Goal: Information Seeking & Learning: Learn about a topic

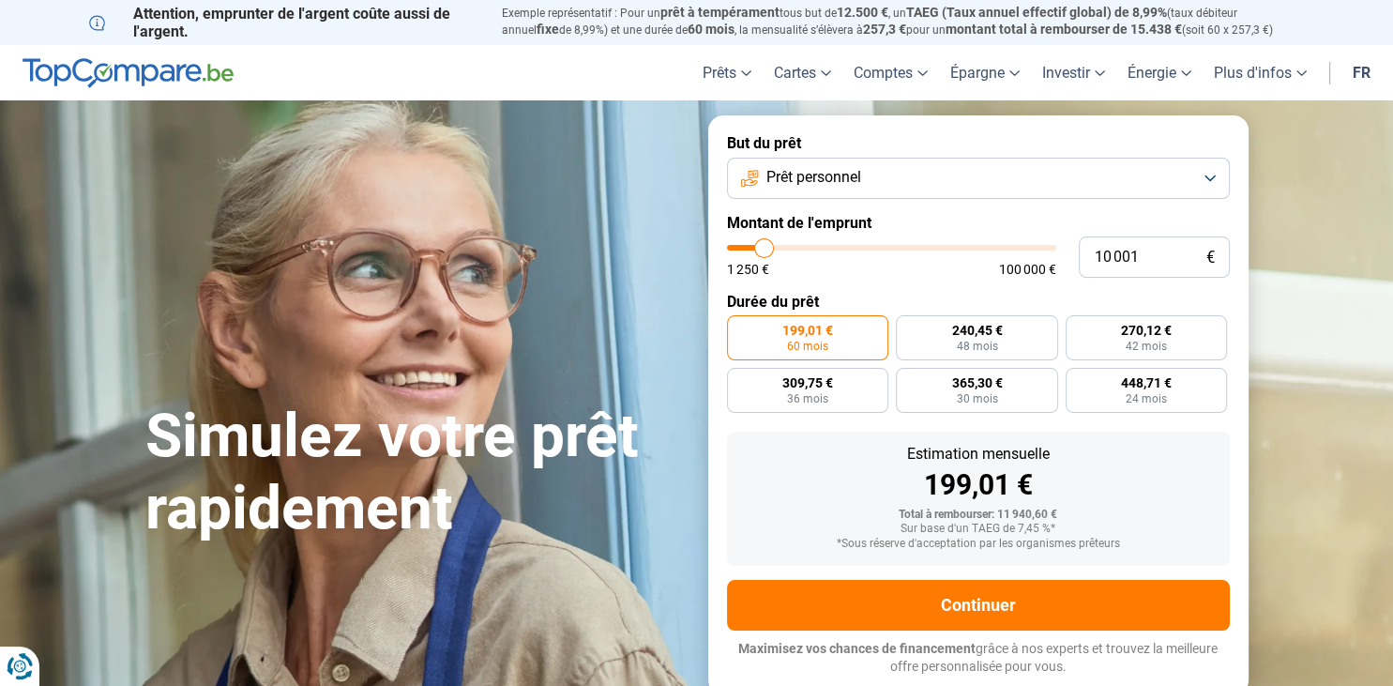
type input "10 500"
type input "10500"
type input "12 500"
type input "12500"
type input "14 000"
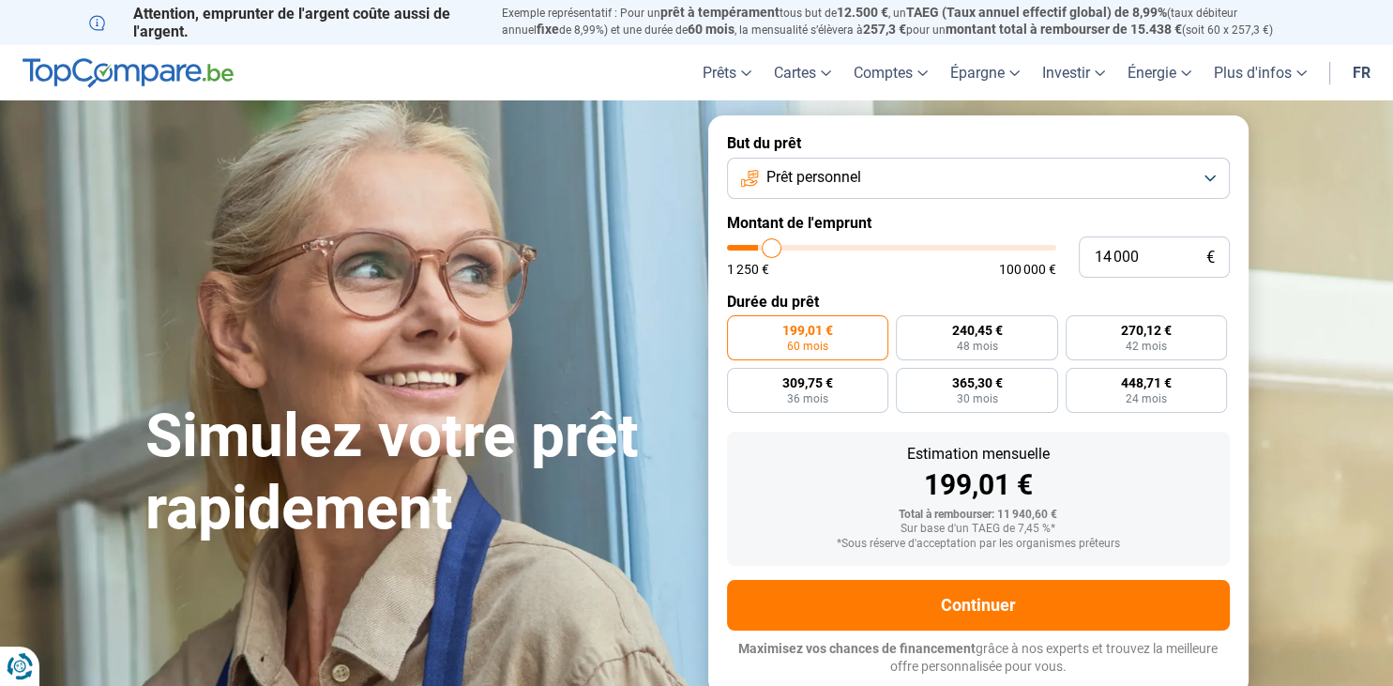
type input "14000"
type input "14 750"
type input "14750"
type input "15 500"
type input "15500"
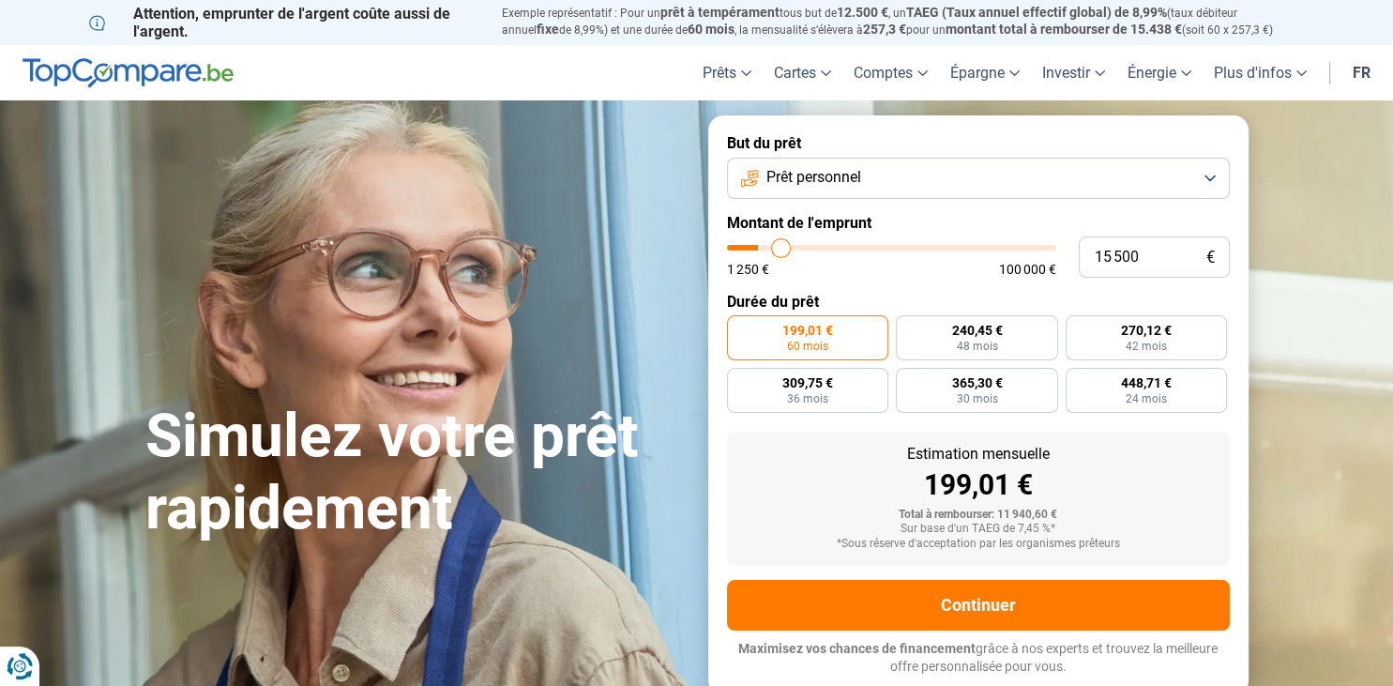
type input "15 750"
type input "15750"
type input "16 250"
type input "16250"
type input "16 500"
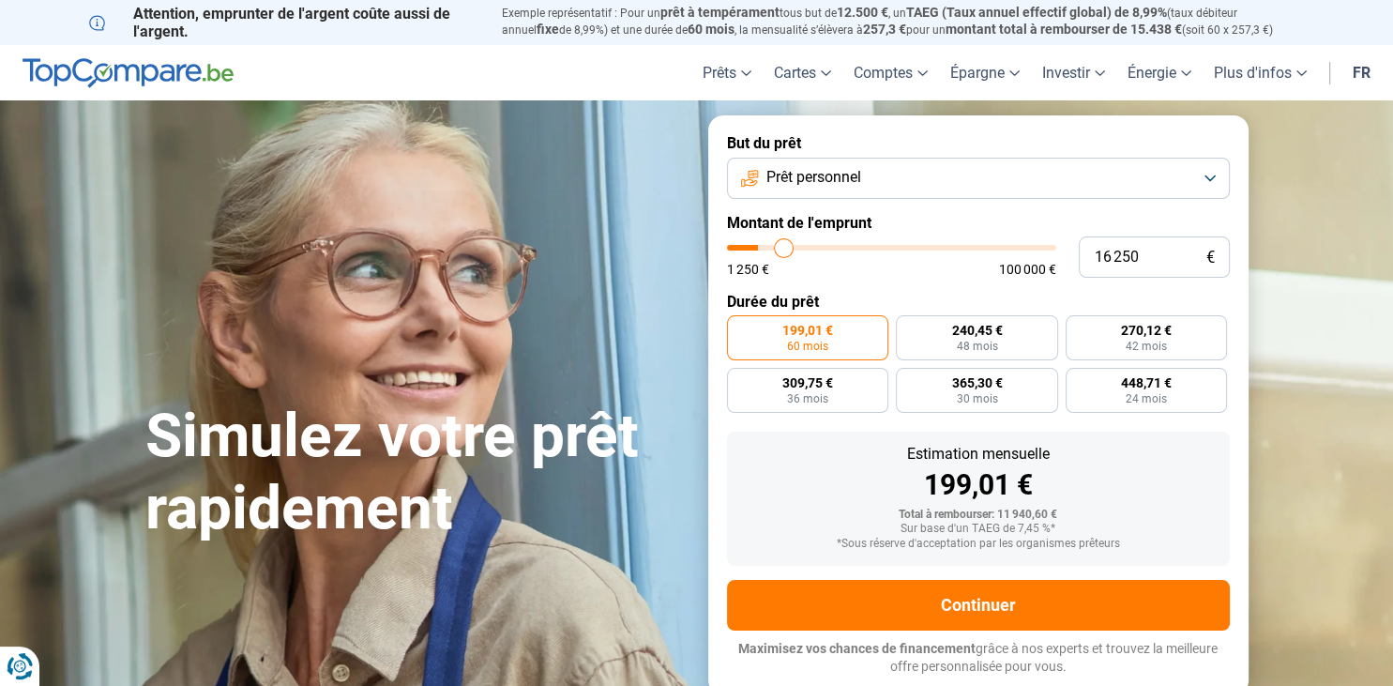
type input "16500"
type input "16 750"
type input "16750"
type input "17 000"
type input "17000"
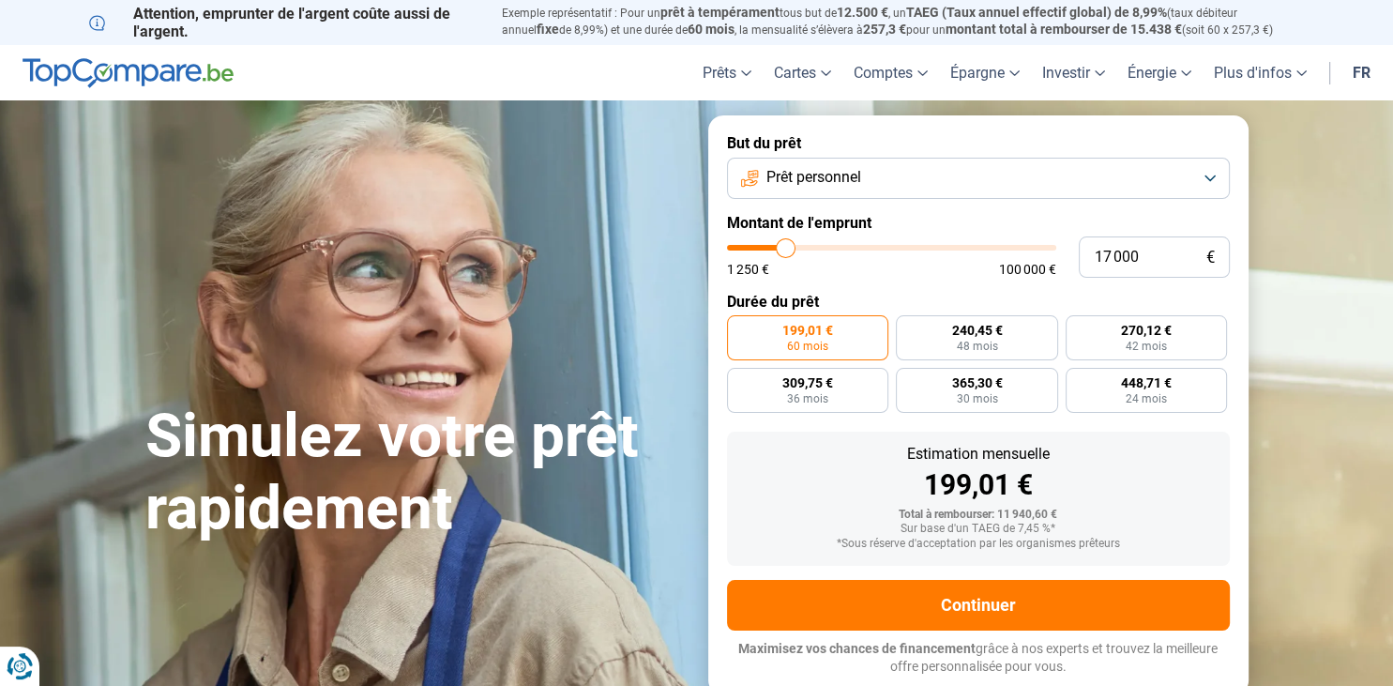
type input "17 250"
type input "17250"
type input "17 750"
type input "17750"
type input "18 250"
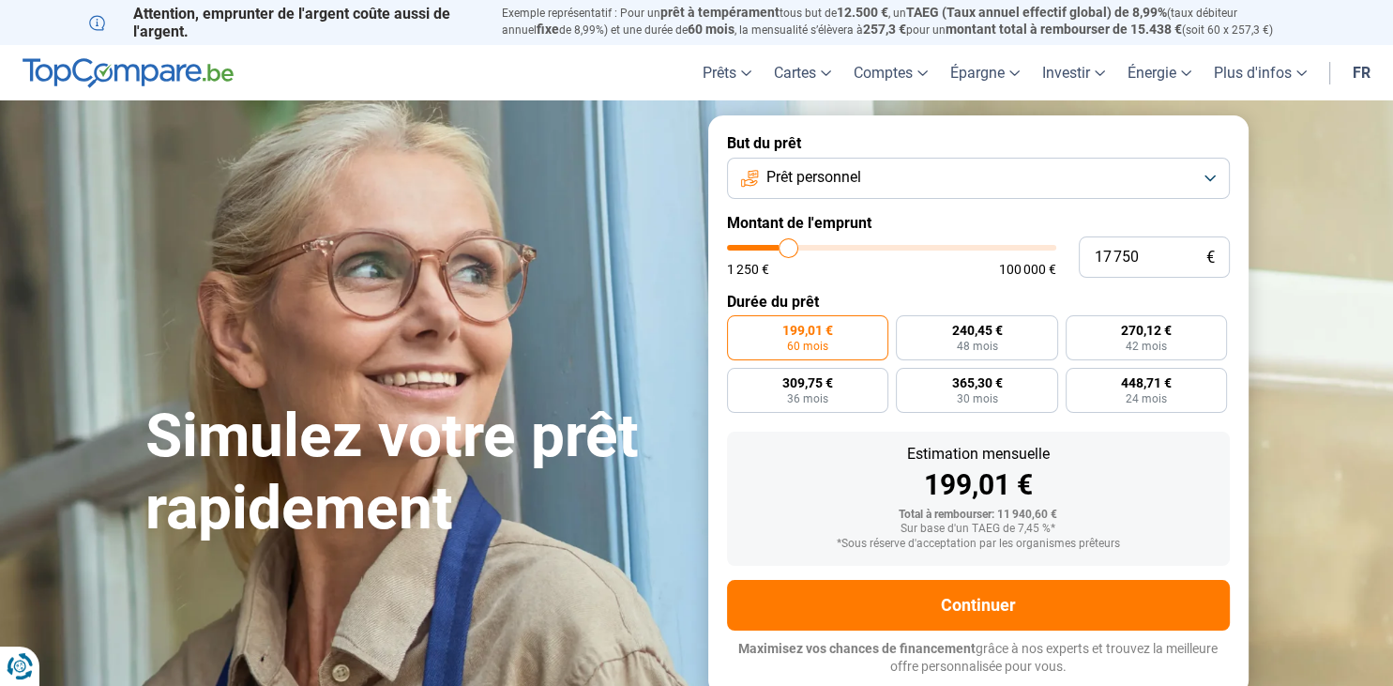
type input "18250"
type input "18 500"
type input "18500"
type input "19 500"
type input "19500"
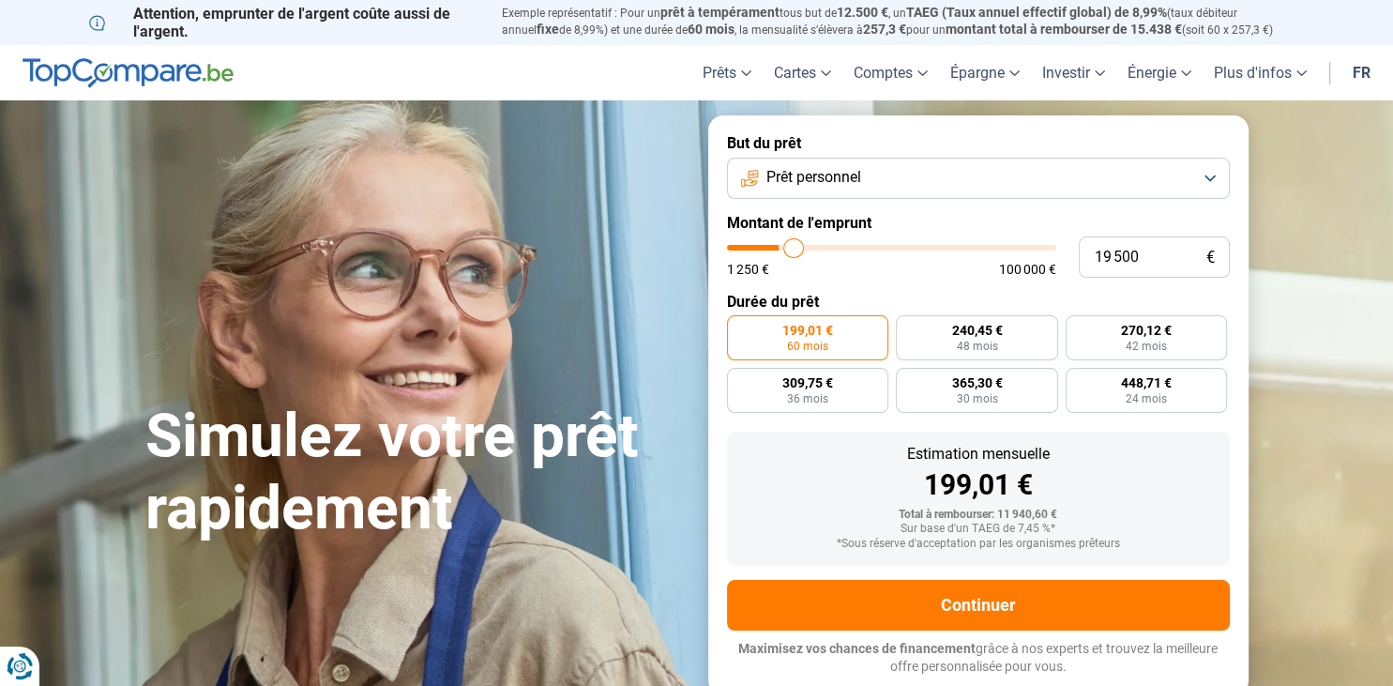
type input "20 000"
type input "20000"
type input "20 250"
type input "20250"
type input "21 000"
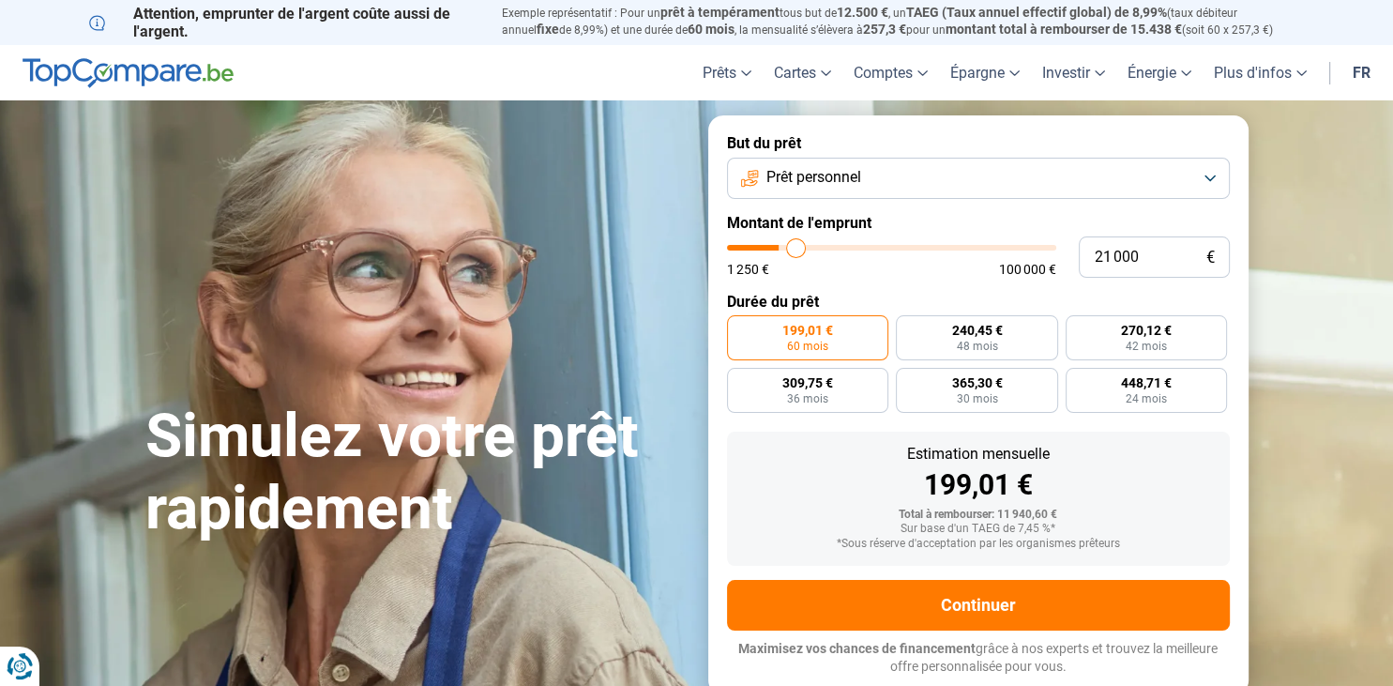
type input "21000"
type input "22 250"
type input "22250"
type input "23 000"
type input "23000"
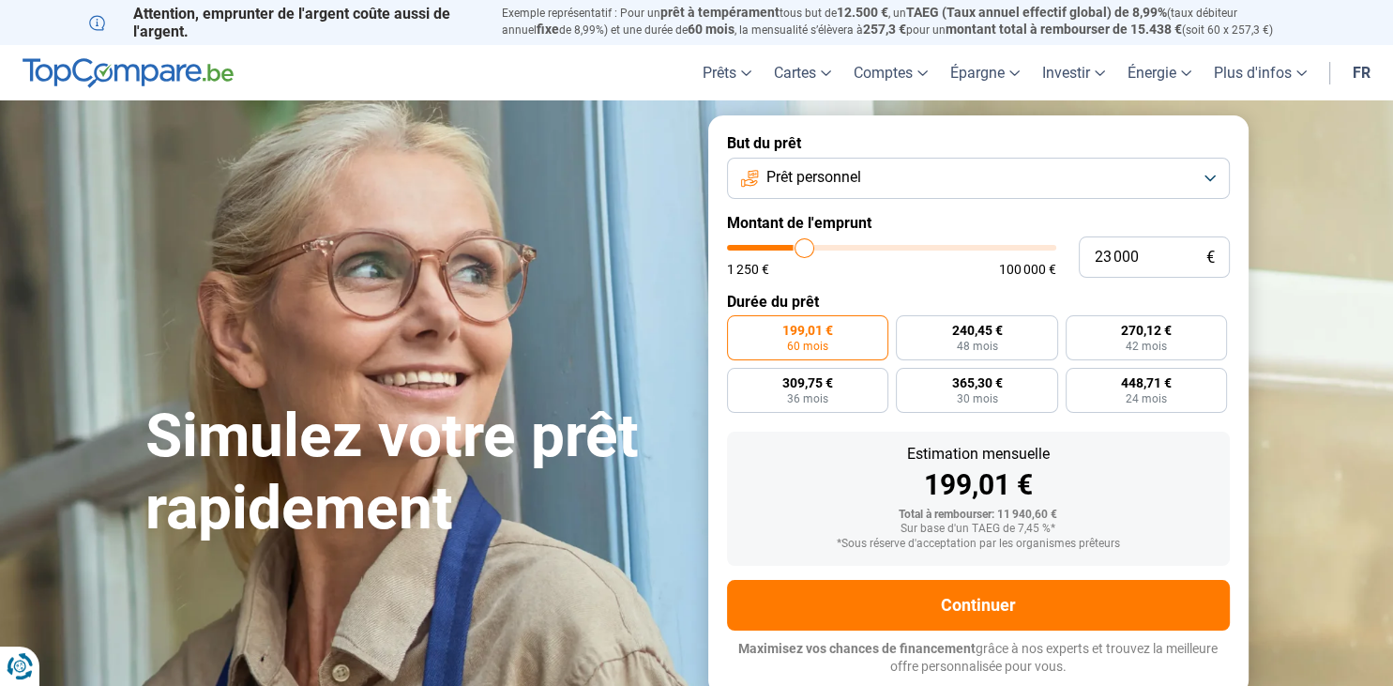
type input "24 250"
type input "24250"
type input "24 500"
type input "24500"
type input "25 000"
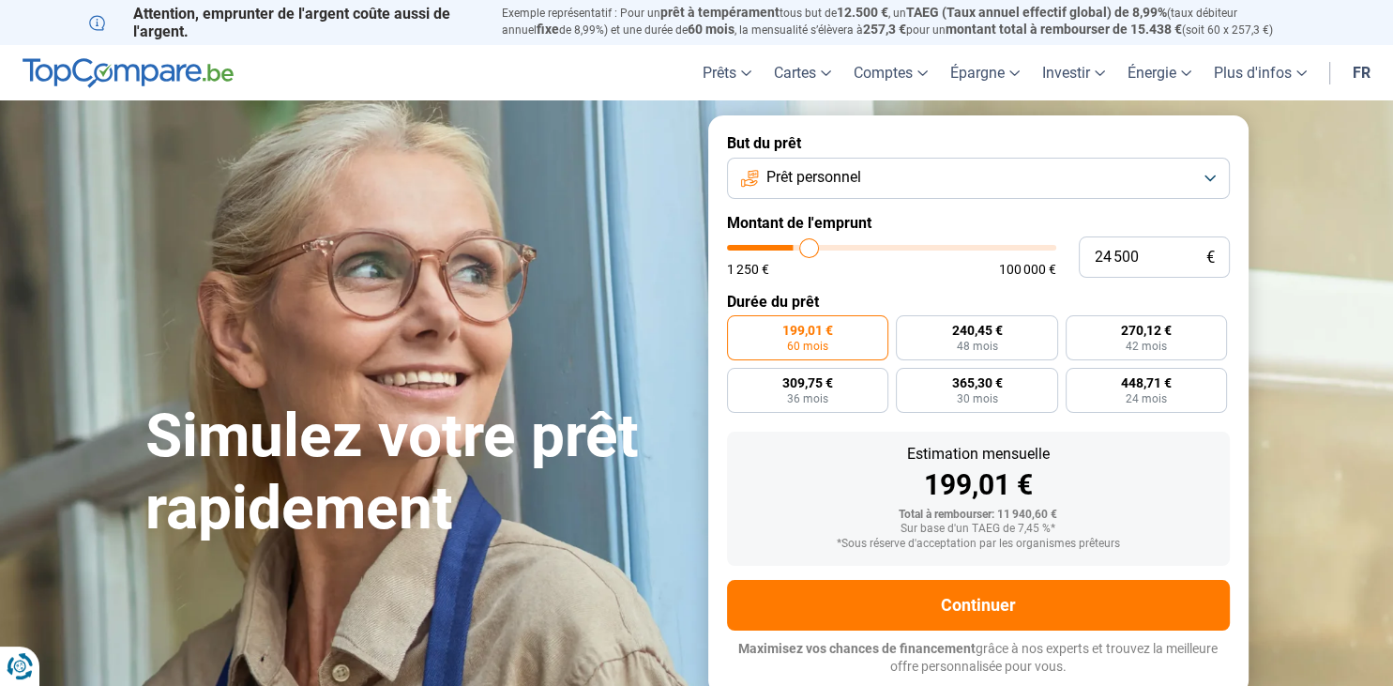
type input "25000"
type input "25 500"
type input "25500"
type input "26 000"
type input "26000"
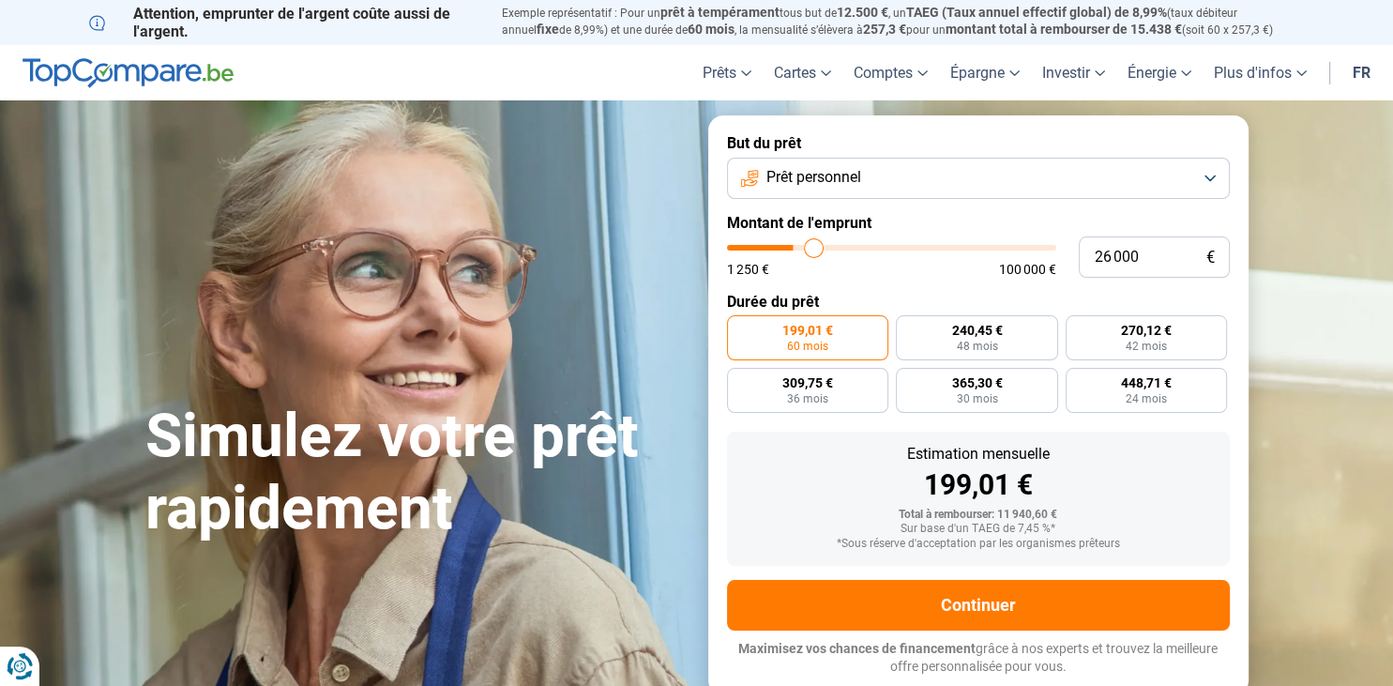
type input "26 250"
type input "26250"
type input "26 500"
type input "26500"
type input "26 750"
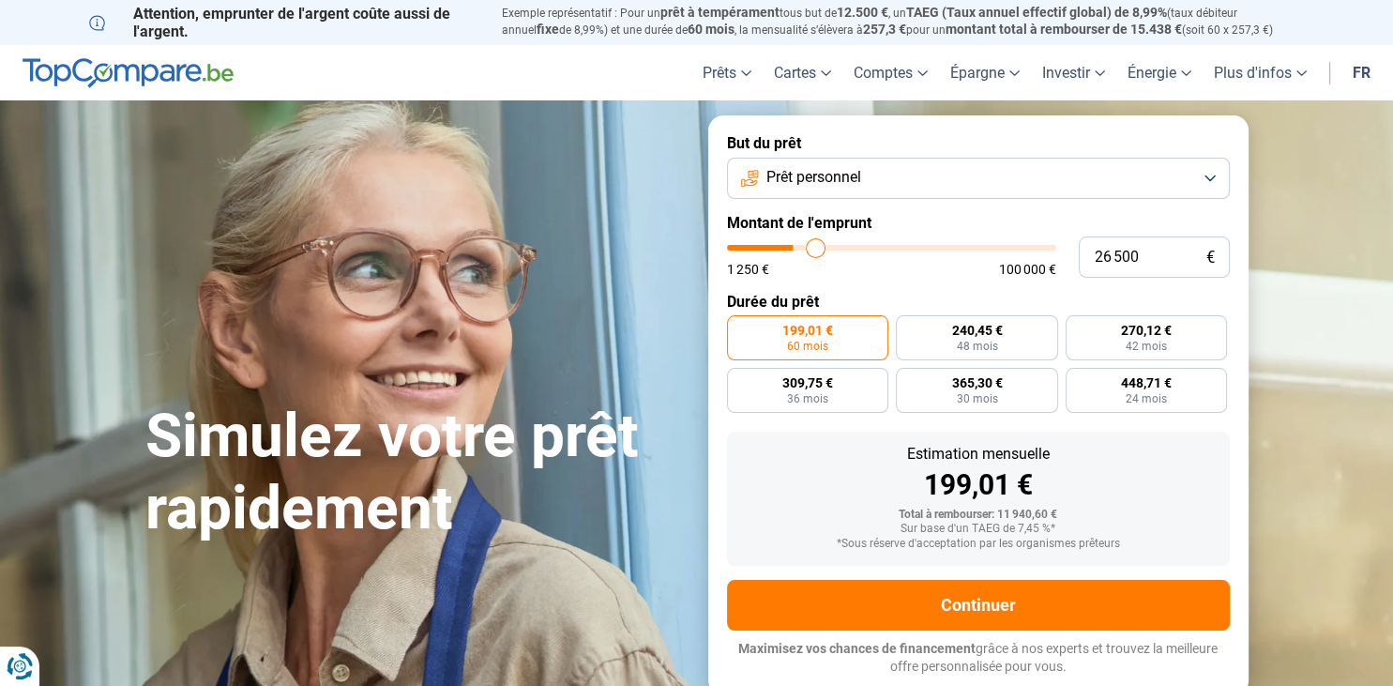
type input "26750"
type input "27 000"
type input "27000"
type input "27 250"
type input "27250"
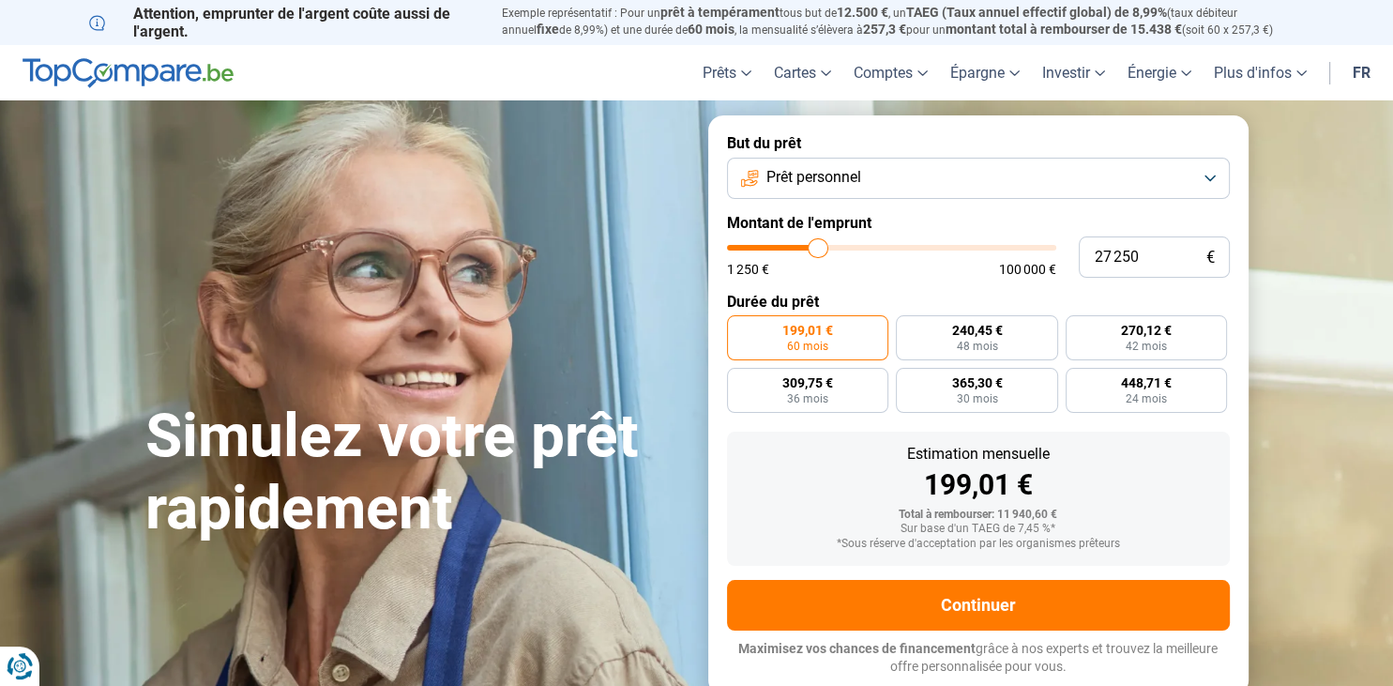
type input "27 500"
type input "27500"
type input "27 750"
type input "27750"
type input "28 000"
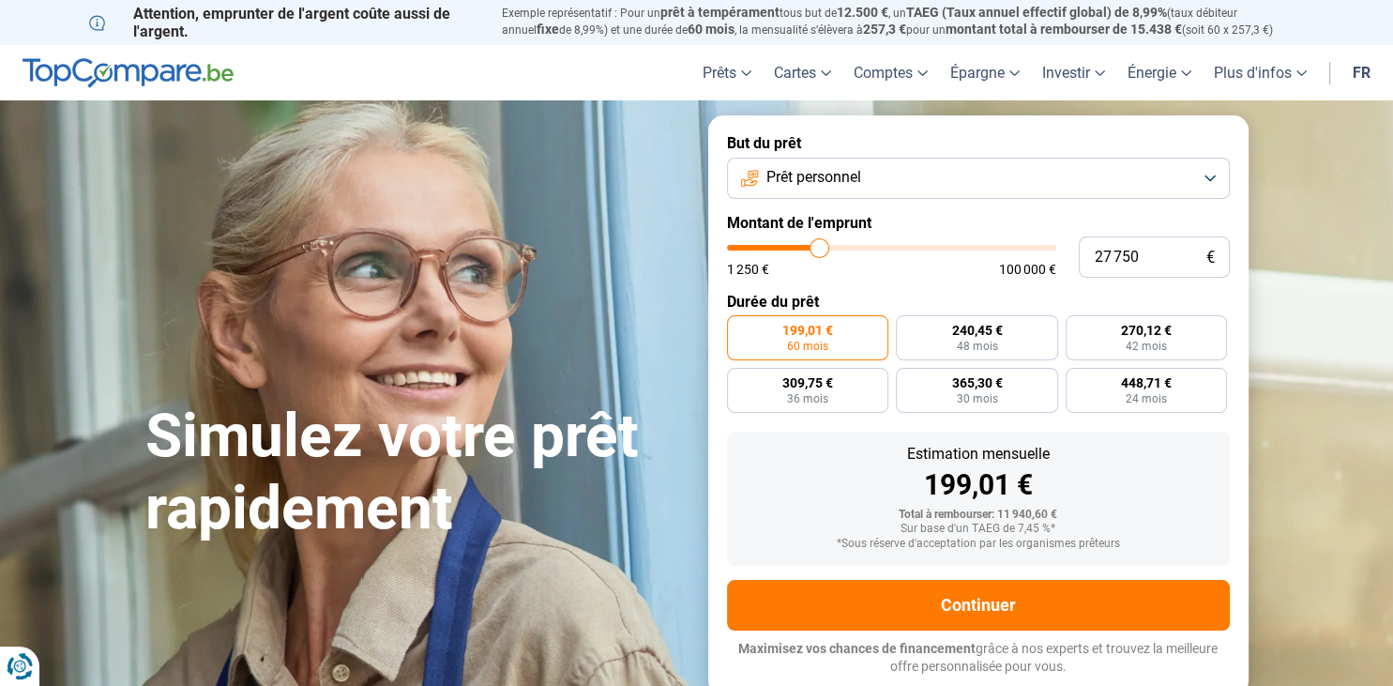
type input "28000"
type input "28 250"
type input "28250"
type input "28 500"
type input "28500"
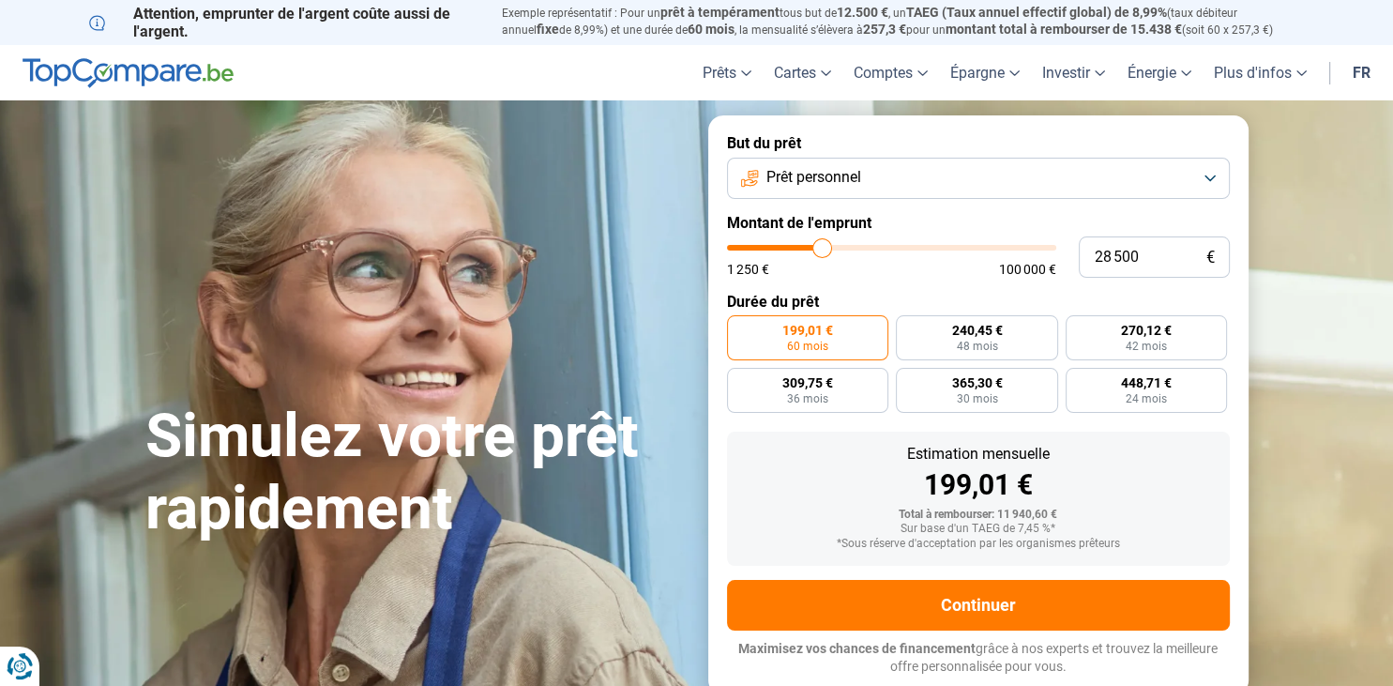
type input "28 750"
type input "28750"
type input "29 000"
type input "29000"
type input "29 250"
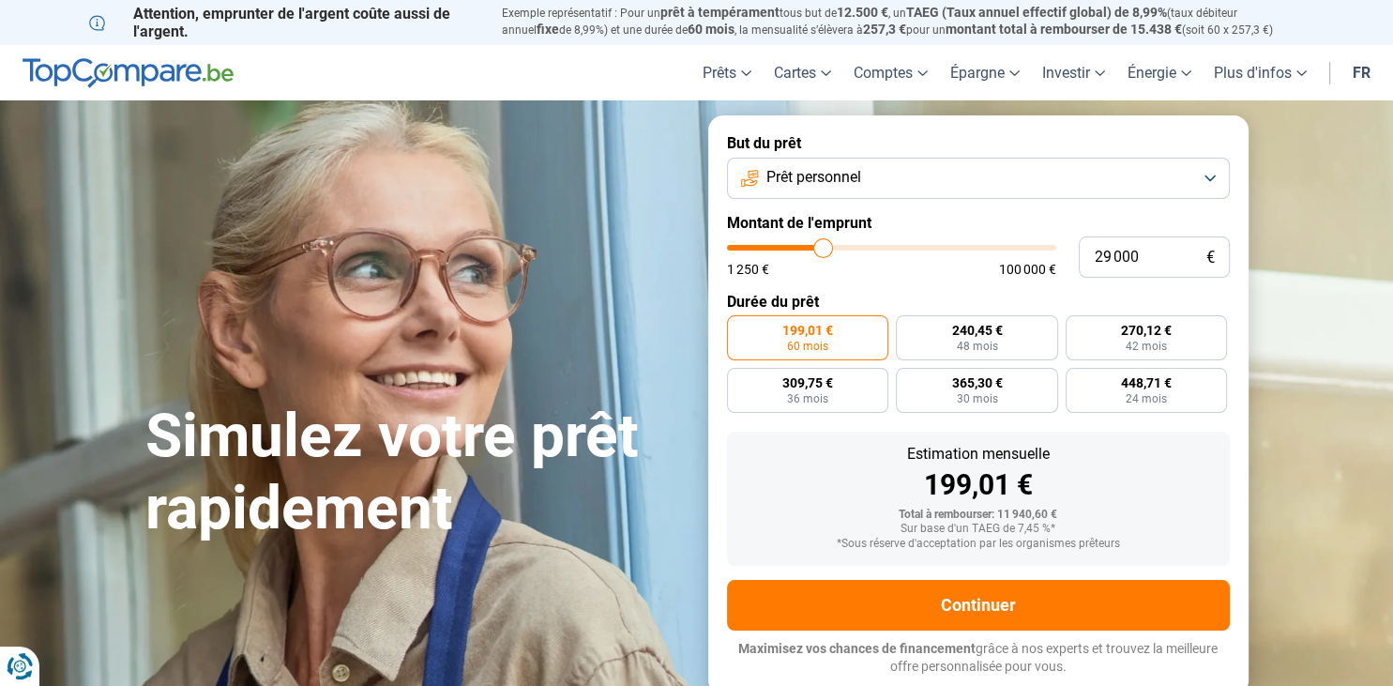
type input "29250"
type input "29 500"
type input "29500"
type input "29 750"
type input "29750"
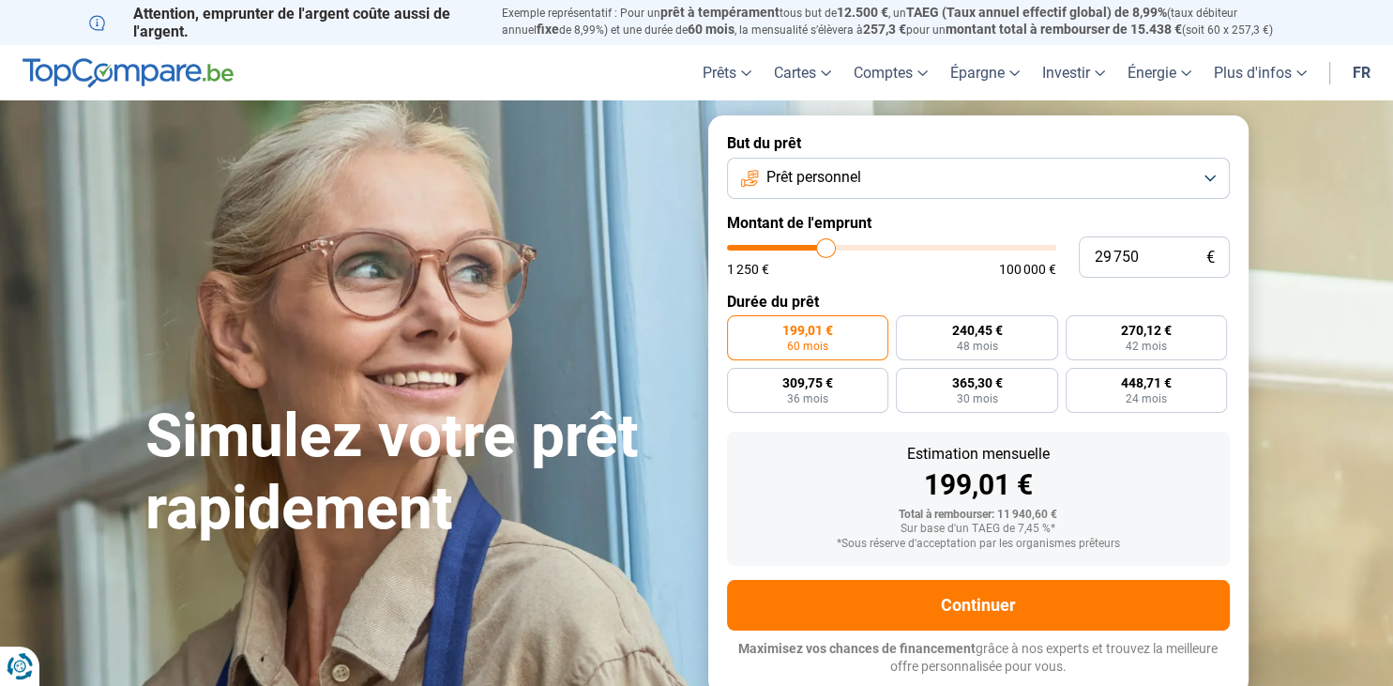
type input "30 000"
type input "30000"
type input "30 250"
type input "30250"
type input "30 500"
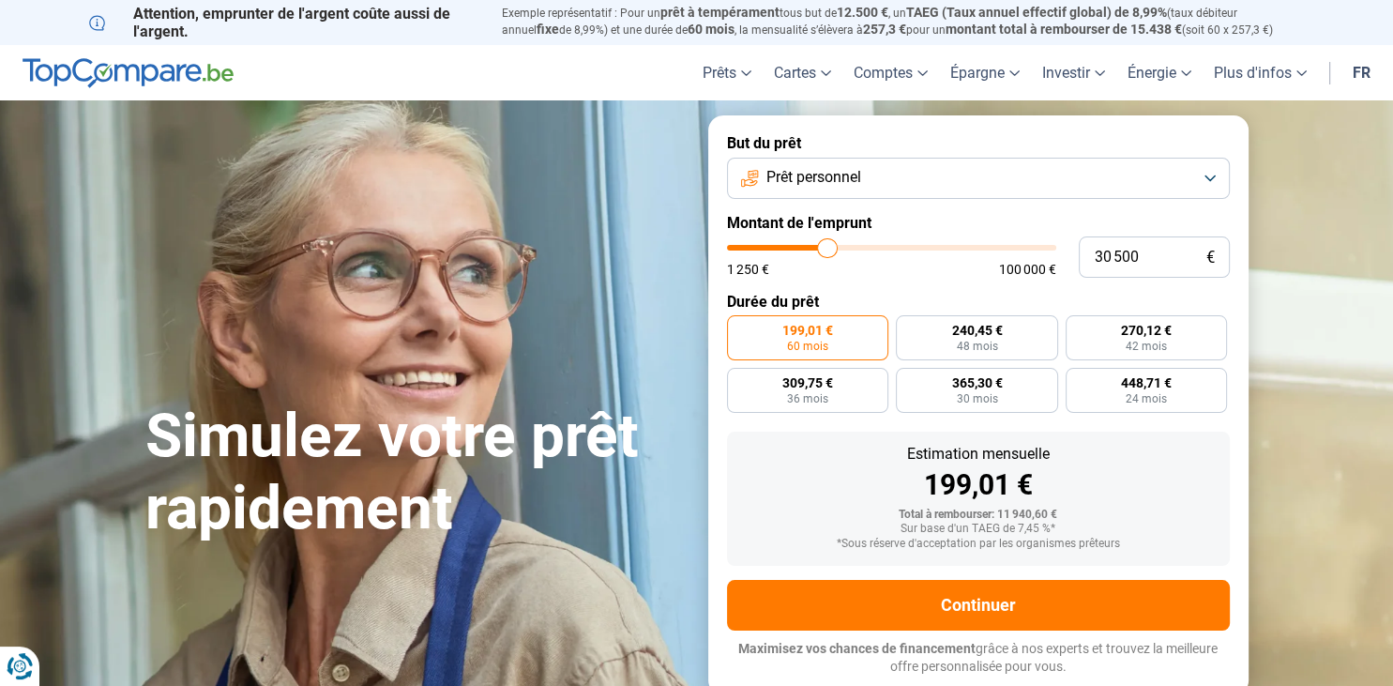
type input "30500"
type input "30 750"
type input "30750"
type input "31 000"
type input "31000"
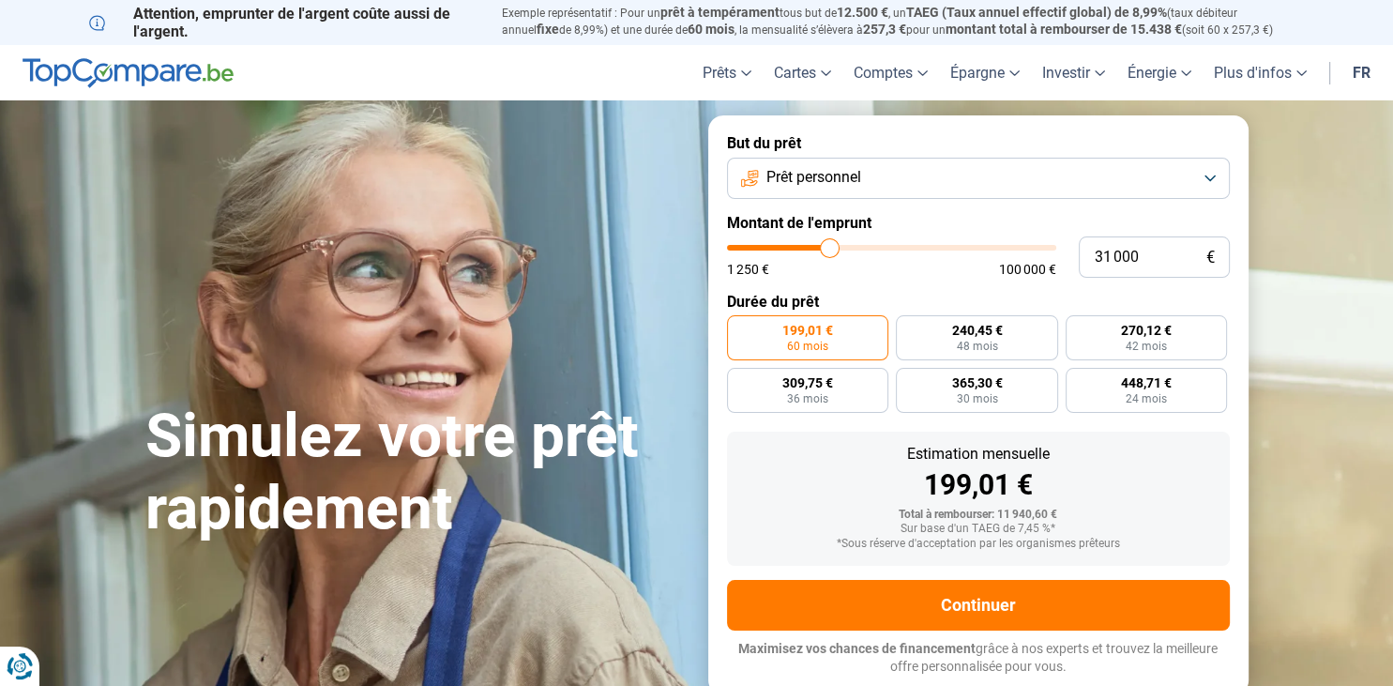
type input "31 250"
type input "31250"
type input "31 500"
type input "31500"
type input "31 750"
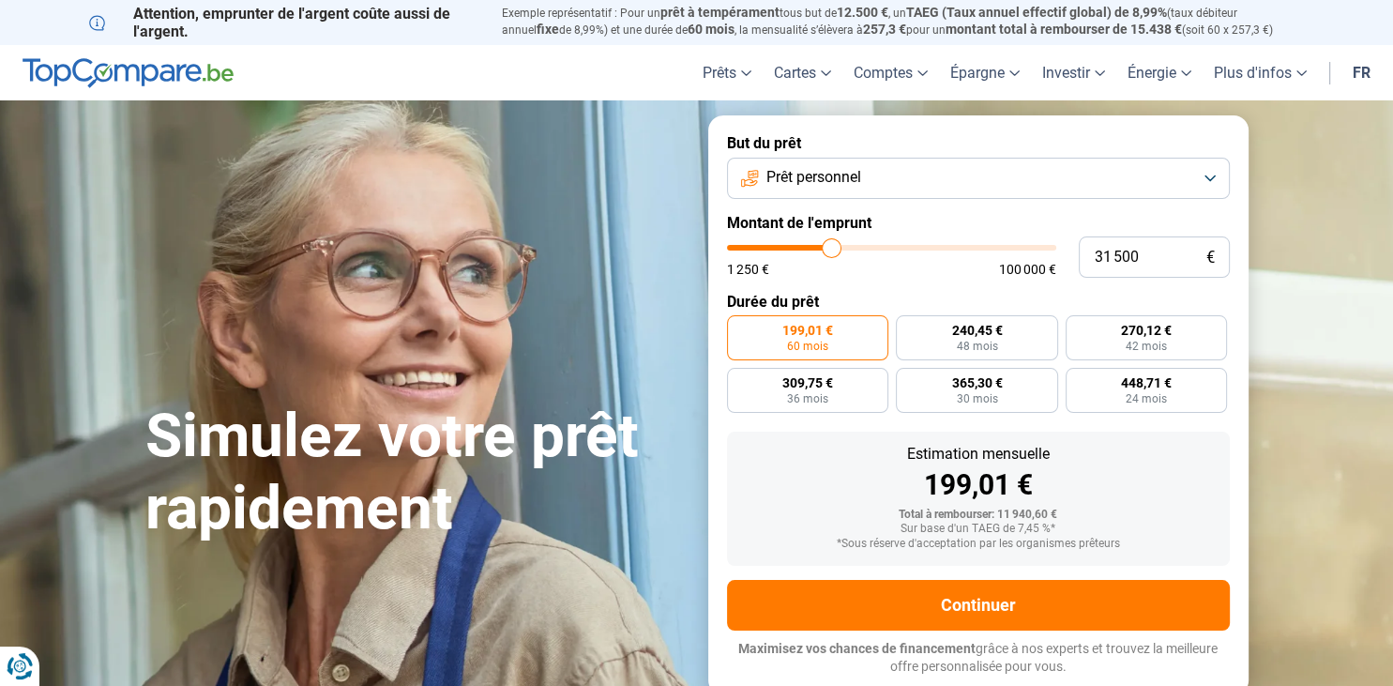
type input "31750"
type input "32 000"
type input "32000"
type input "32 250"
type input "32250"
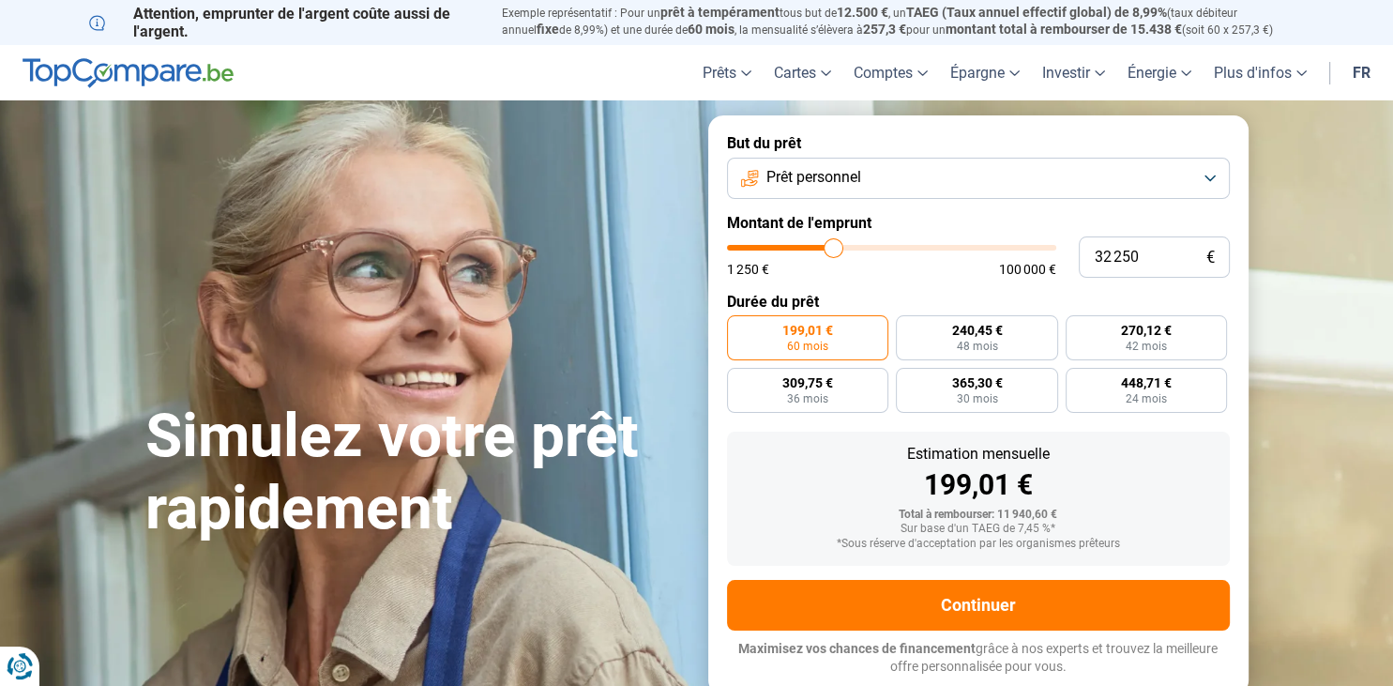
type input "32 500"
type input "32500"
type input "32 750"
type input "32750"
type input "33 000"
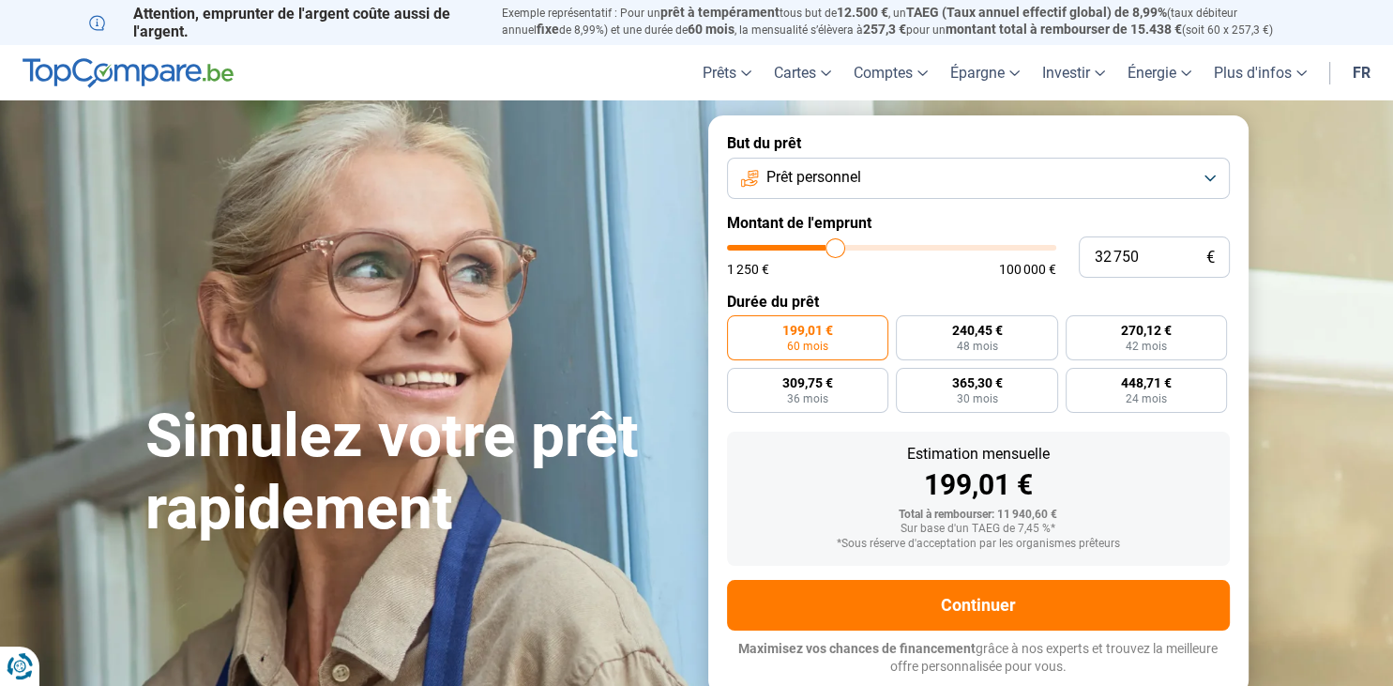
type input "33000"
type input "33 250"
type input "33250"
type input "33 500"
type input "33500"
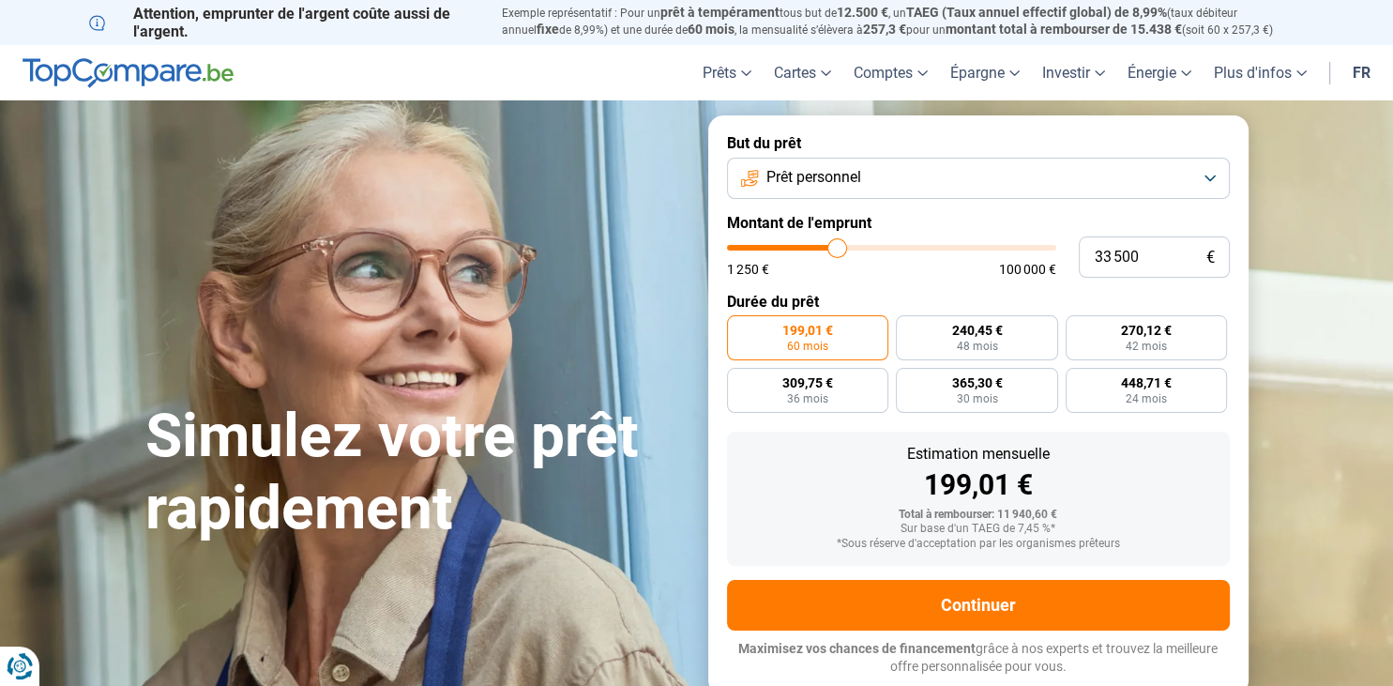
type input "33 750"
type input "33750"
type input "34 000"
type input "34000"
type input "34 250"
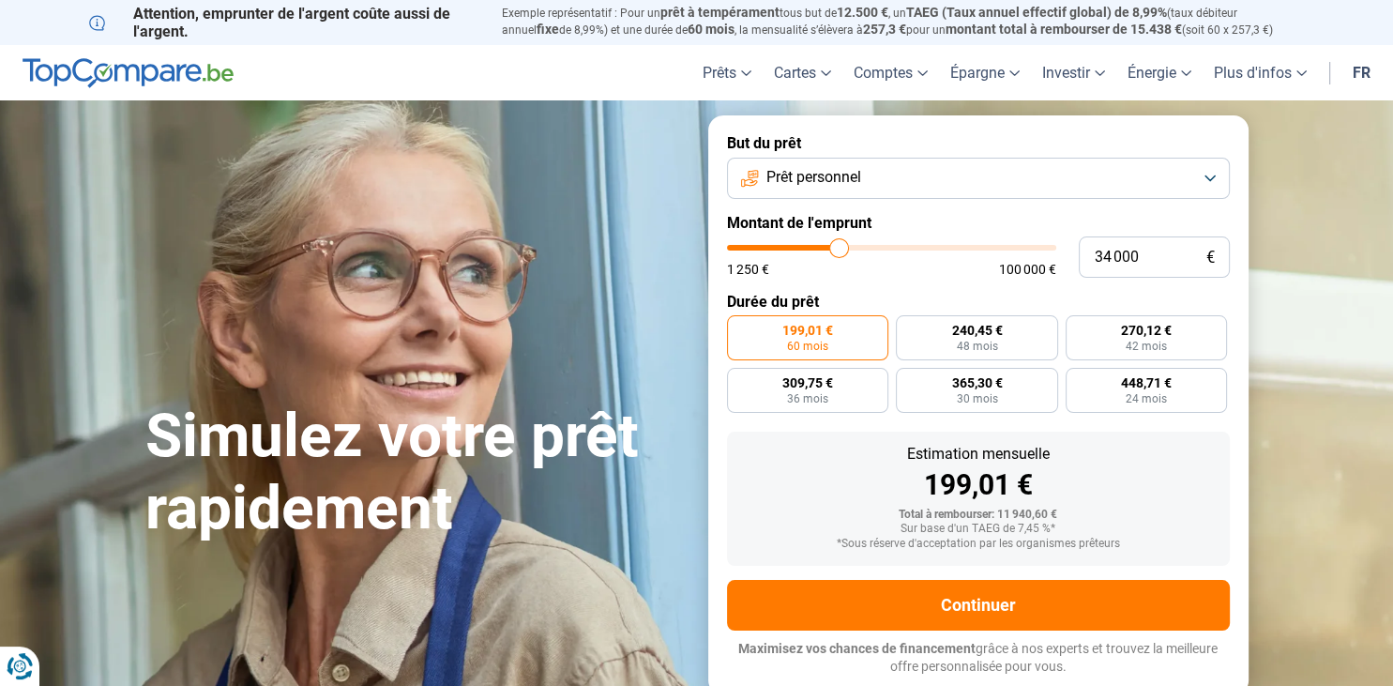
type input "34250"
type input "34 500"
type input "34500"
type input "34 750"
type input "34750"
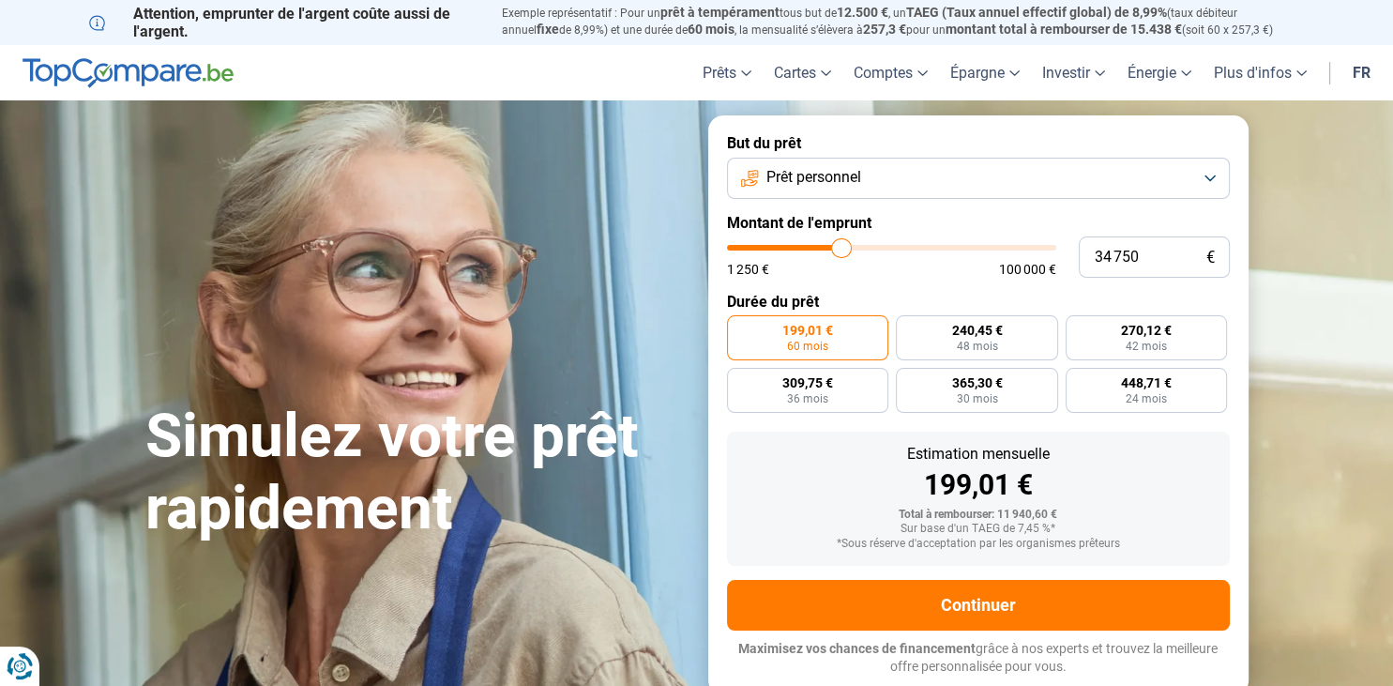
type input "35 000"
type input "35000"
type input "35 250"
type input "35250"
type input "35 500"
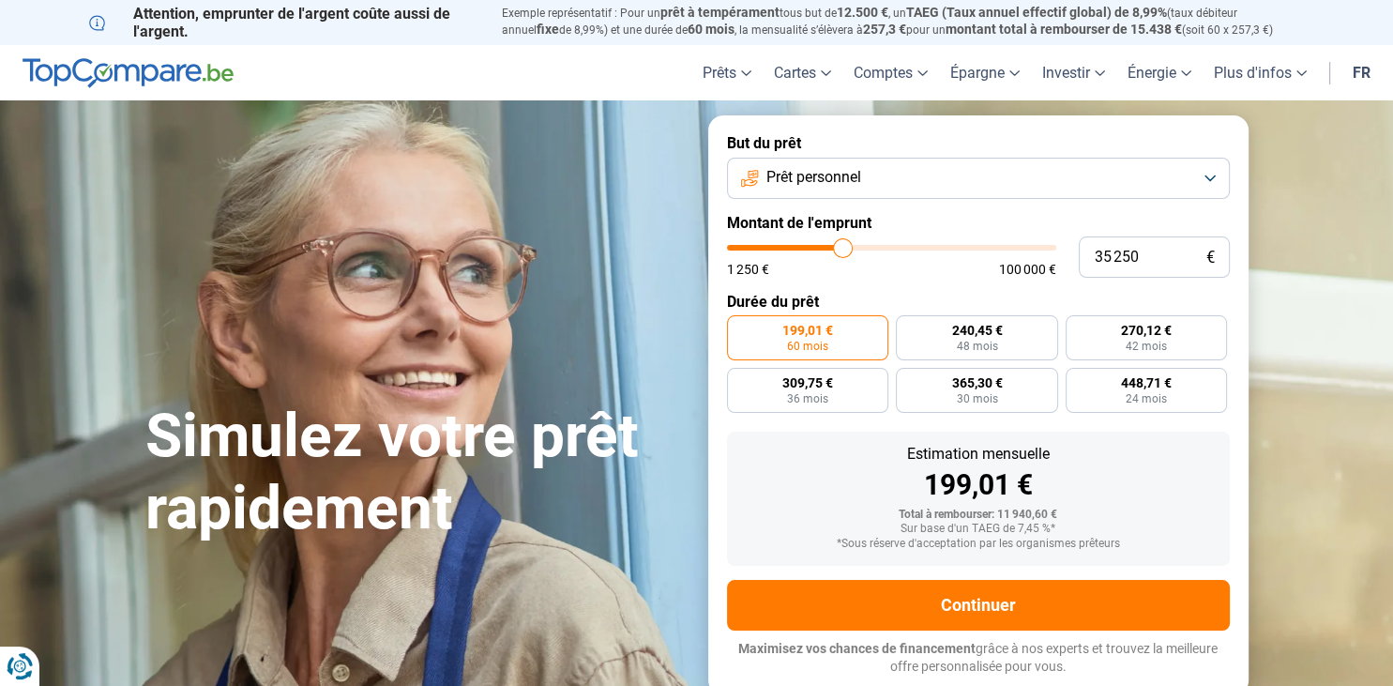
type input "35500"
type input "35 750"
type input "35750"
type input "36 000"
type input "36000"
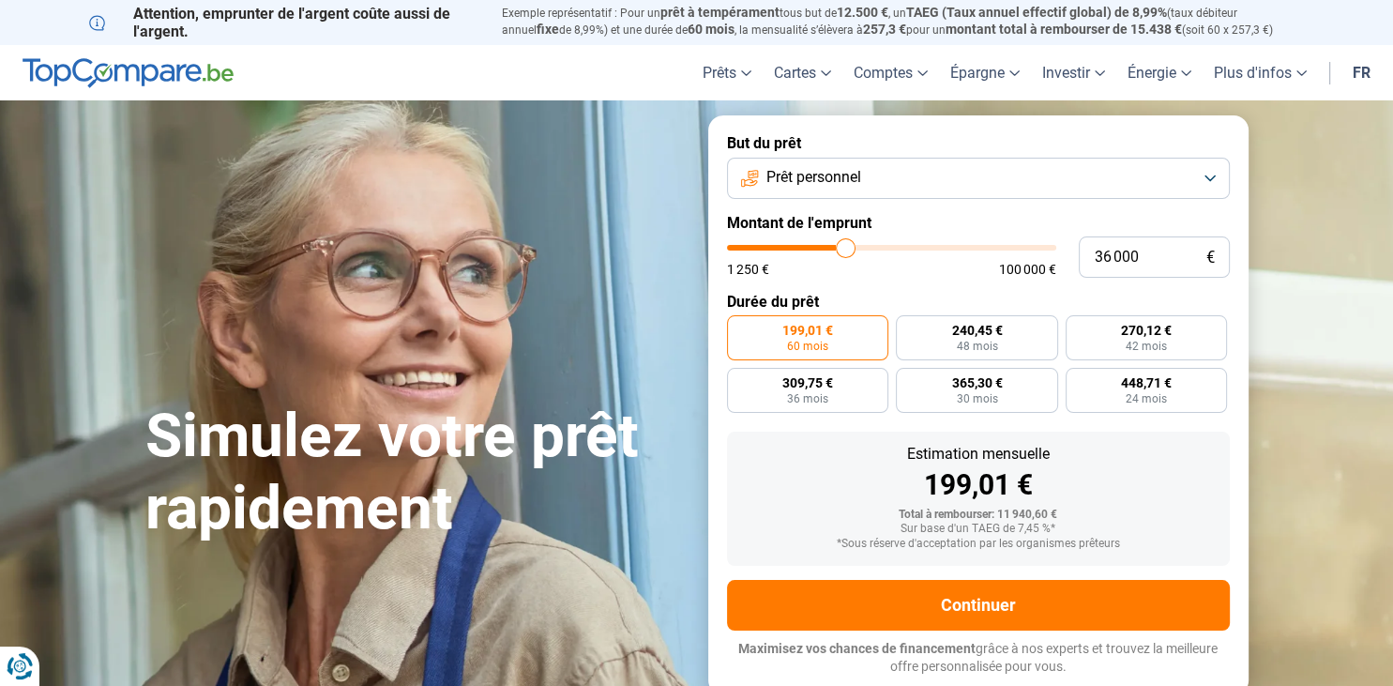
type input "36 250"
type input "36250"
type input "36 500"
type input "36500"
type input "36 750"
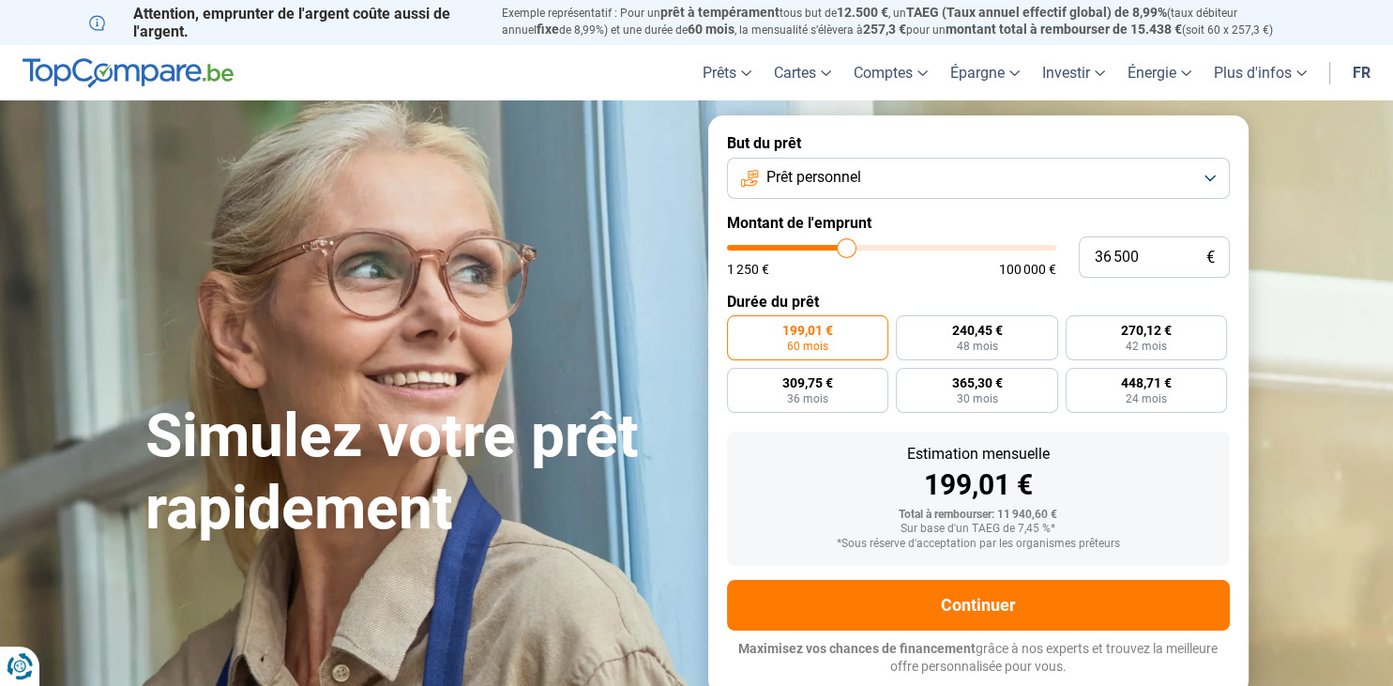
type input "36750"
type input "37 000"
type input "37000"
type input "37 250"
type input "37250"
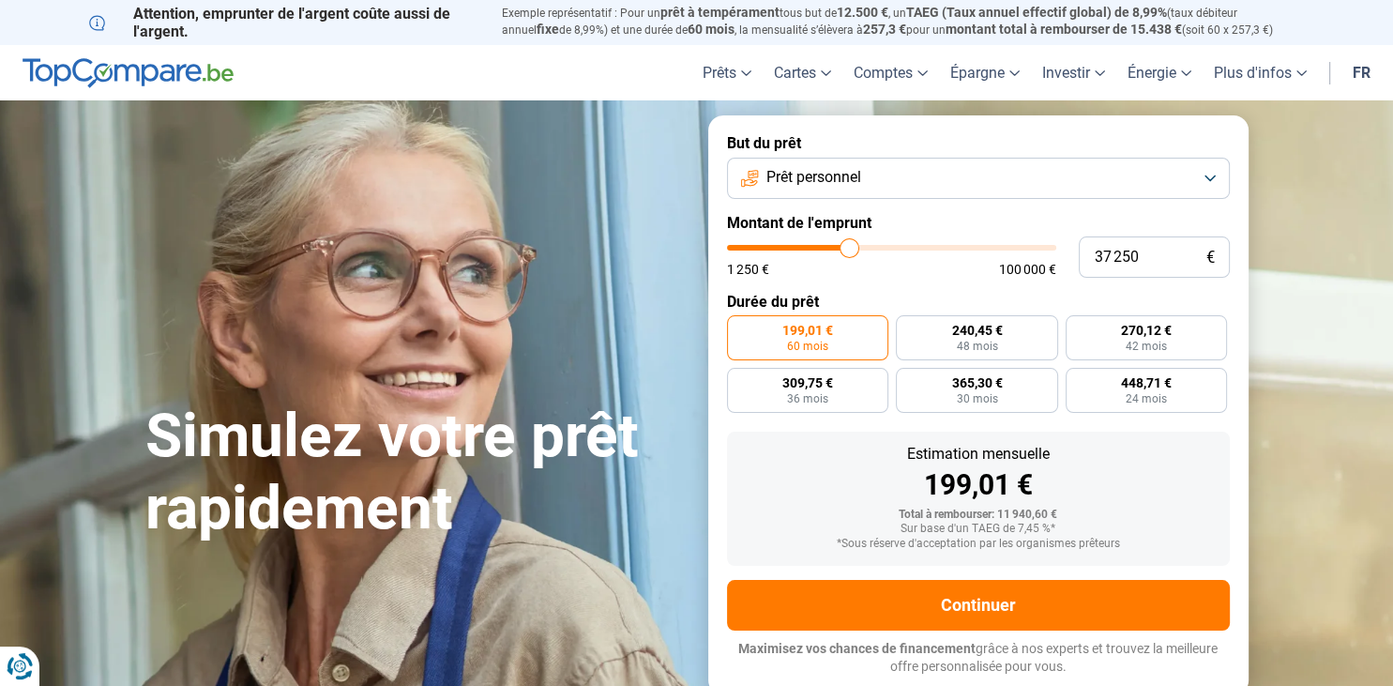
type input "37 500"
type input "37500"
type input "37 750"
type input "37750"
type input "38 000"
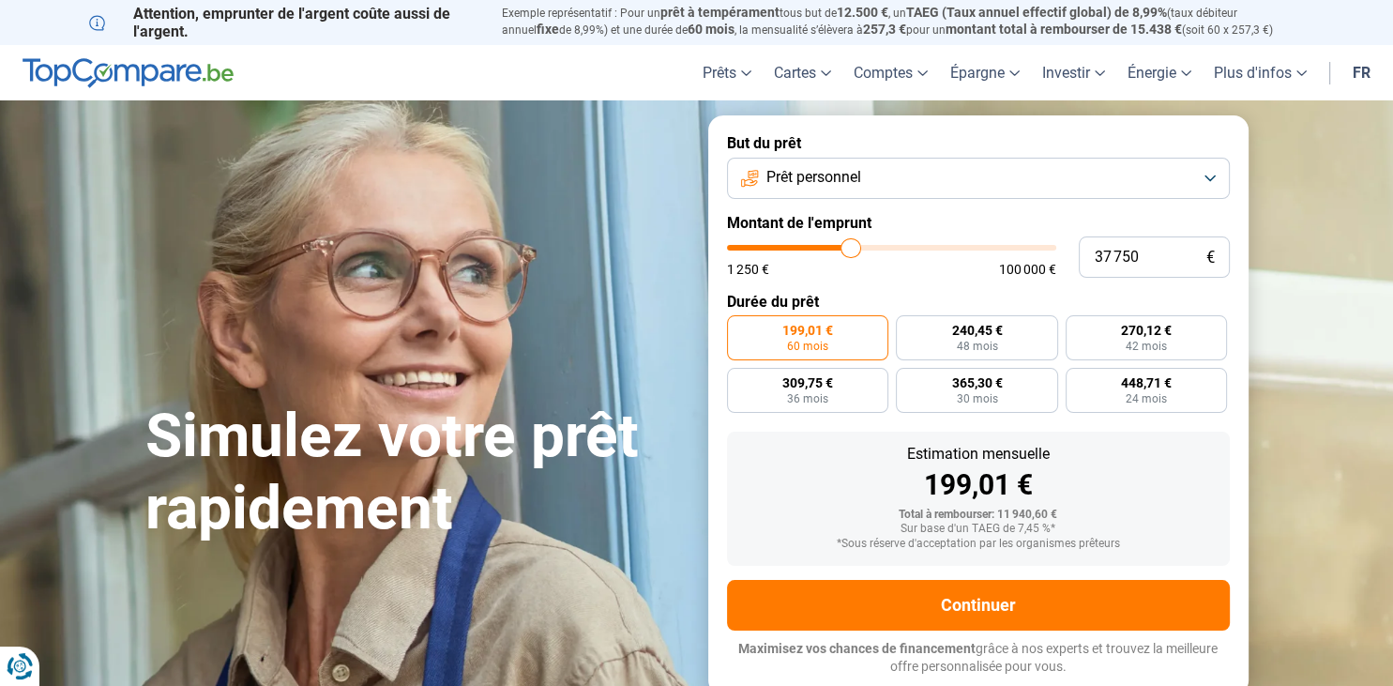
type input "38000"
type input "38 500"
type input "38500"
type input "38 750"
type input "38750"
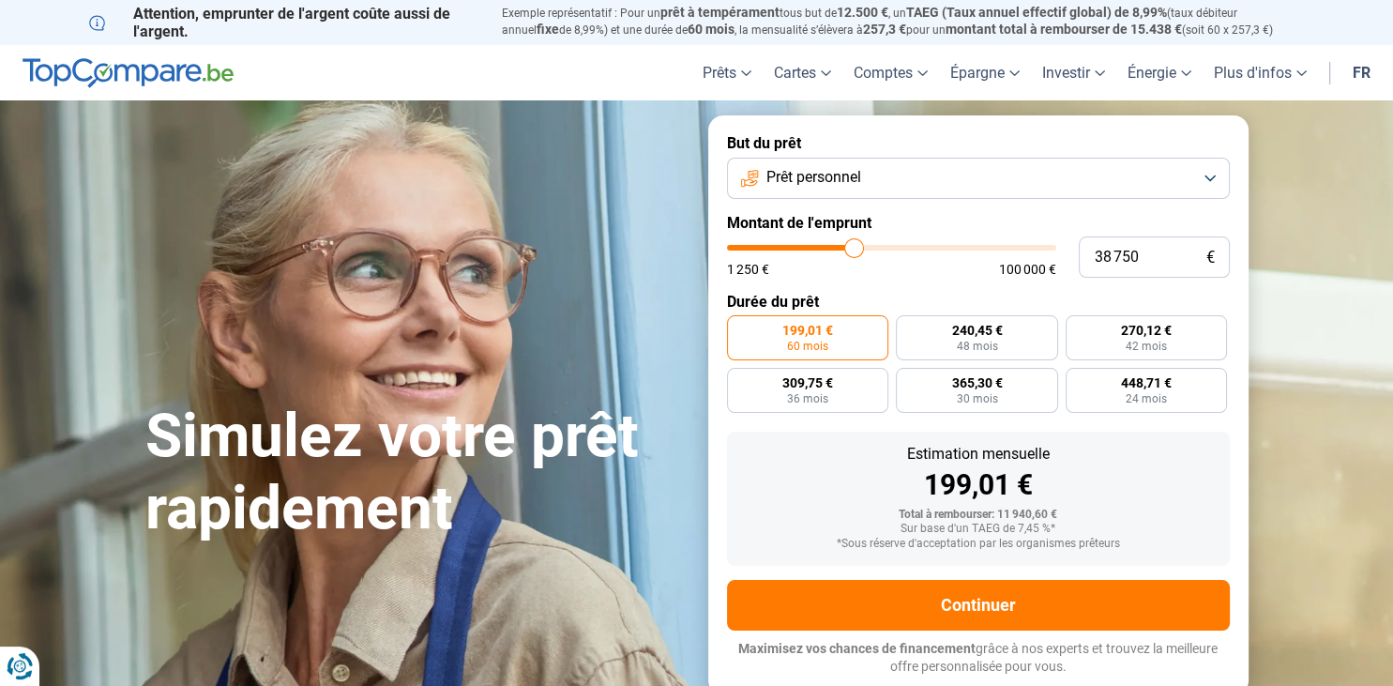
type input "39 000"
type input "39000"
type input "39 250"
type input "39250"
type input "39 500"
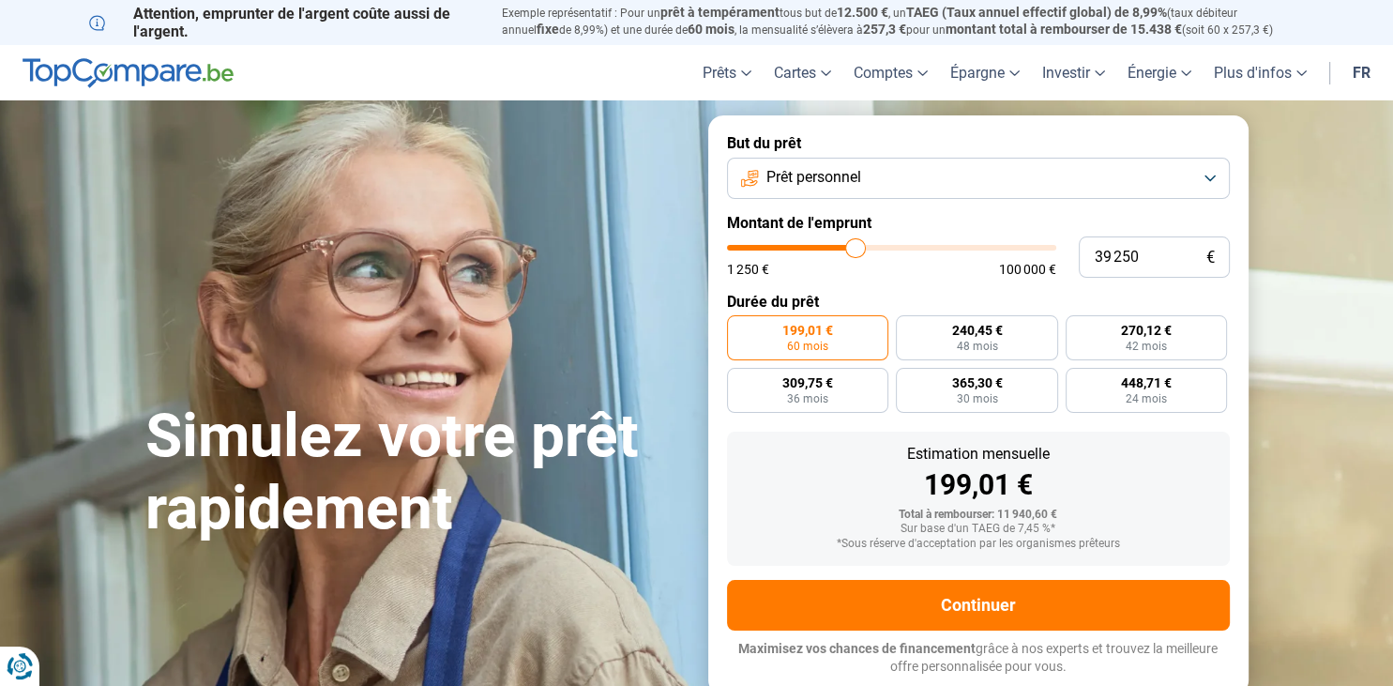
type input "39500"
type input "39 750"
type input "39750"
type input "40 000"
type input "40000"
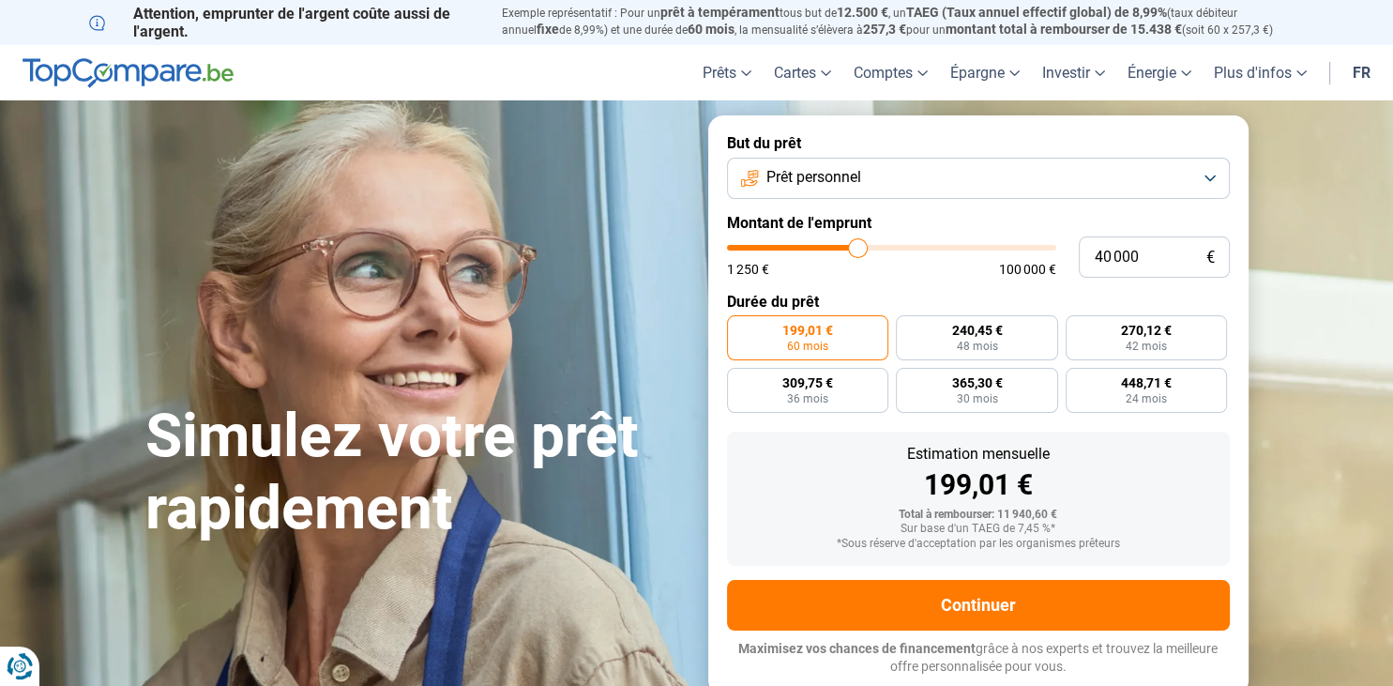
type input "40 250"
type input "40250"
type input "40 500"
type input "40500"
type input "40 250"
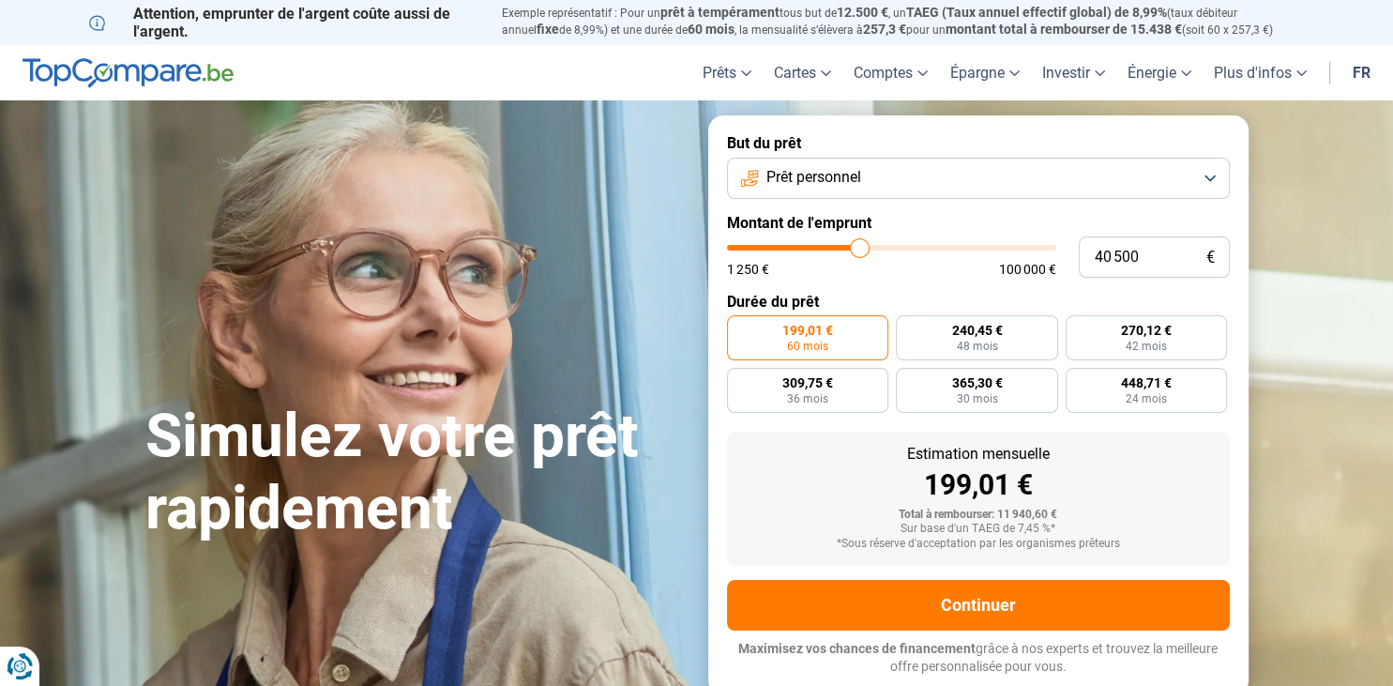
type input "40250"
type input "40 000"
type input "40000"
type input "39 750"
drag, startPoint x: 766, startPoint y: 244, endPoint x: 858, endPoint y: 246, distance: 92.0
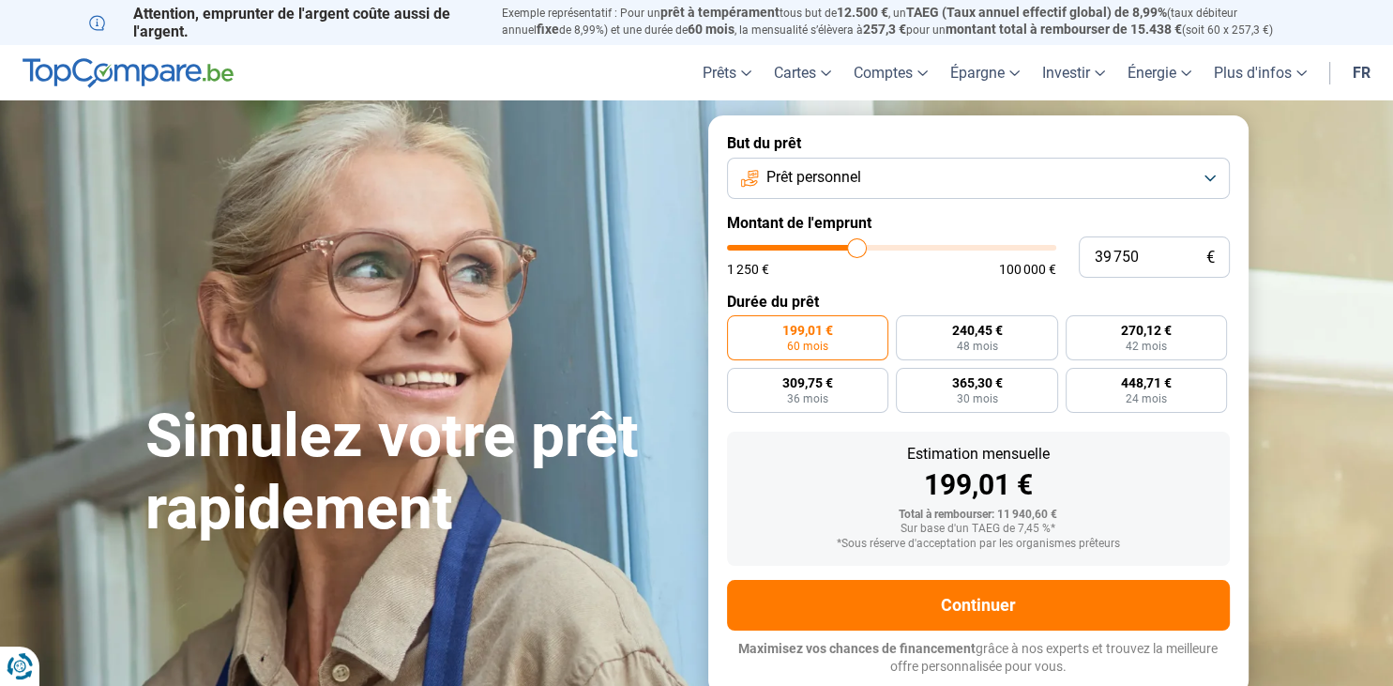
type input "39750"
click at [858, 246] on input "range" at bounding box center [891, 248] width 329 height 6
radio input "false"
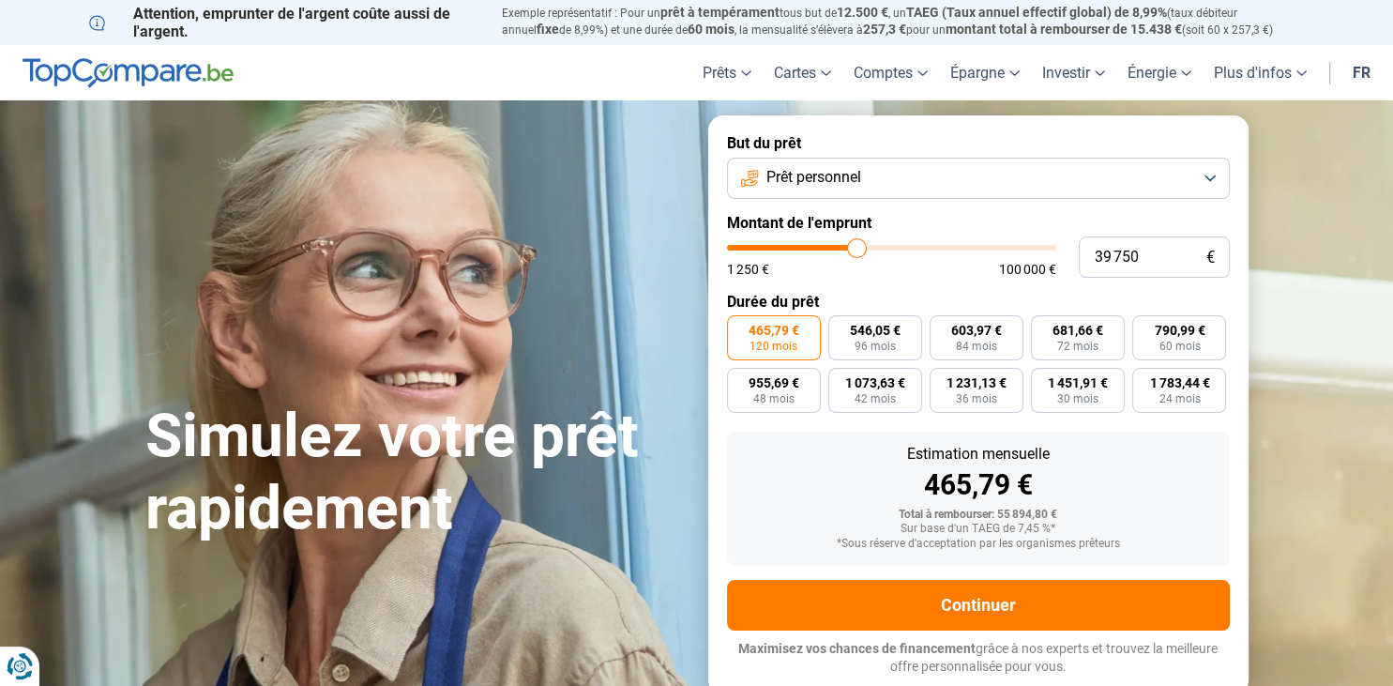
type input "39 500"
type input "39500"
type input "42 750"
type input "42750"
type input "56 250"
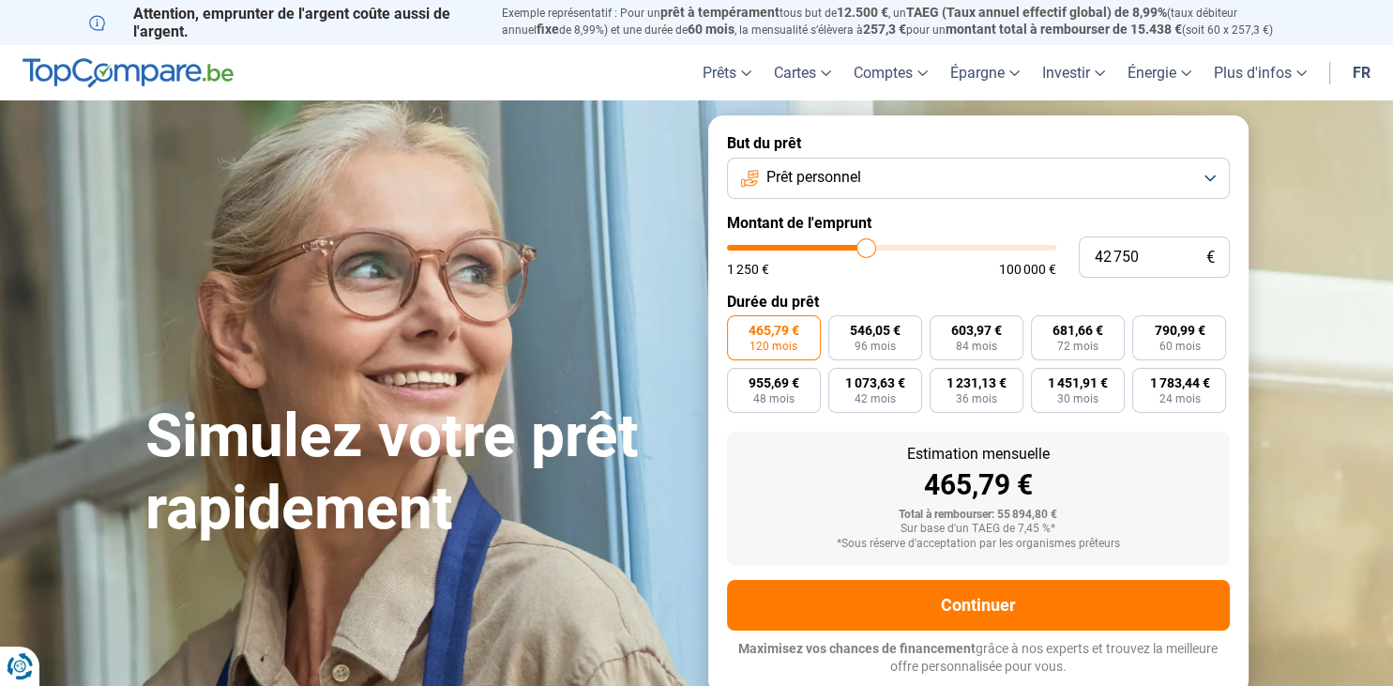
type input "56250"
type input "66 500"
type input "66500"
type input "83 250"
type input "83250"
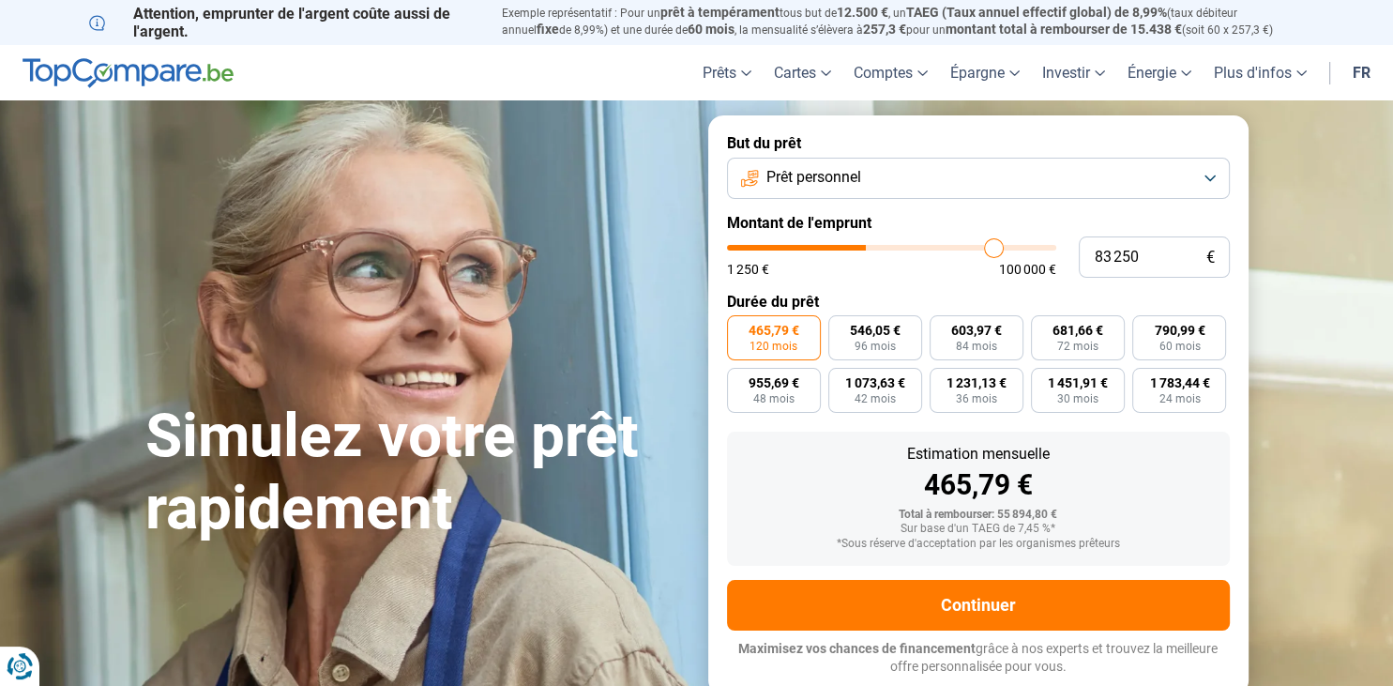
type input "91 750"
type input "91750"
type input "97 500"
type input "97500"
type input "99 750"
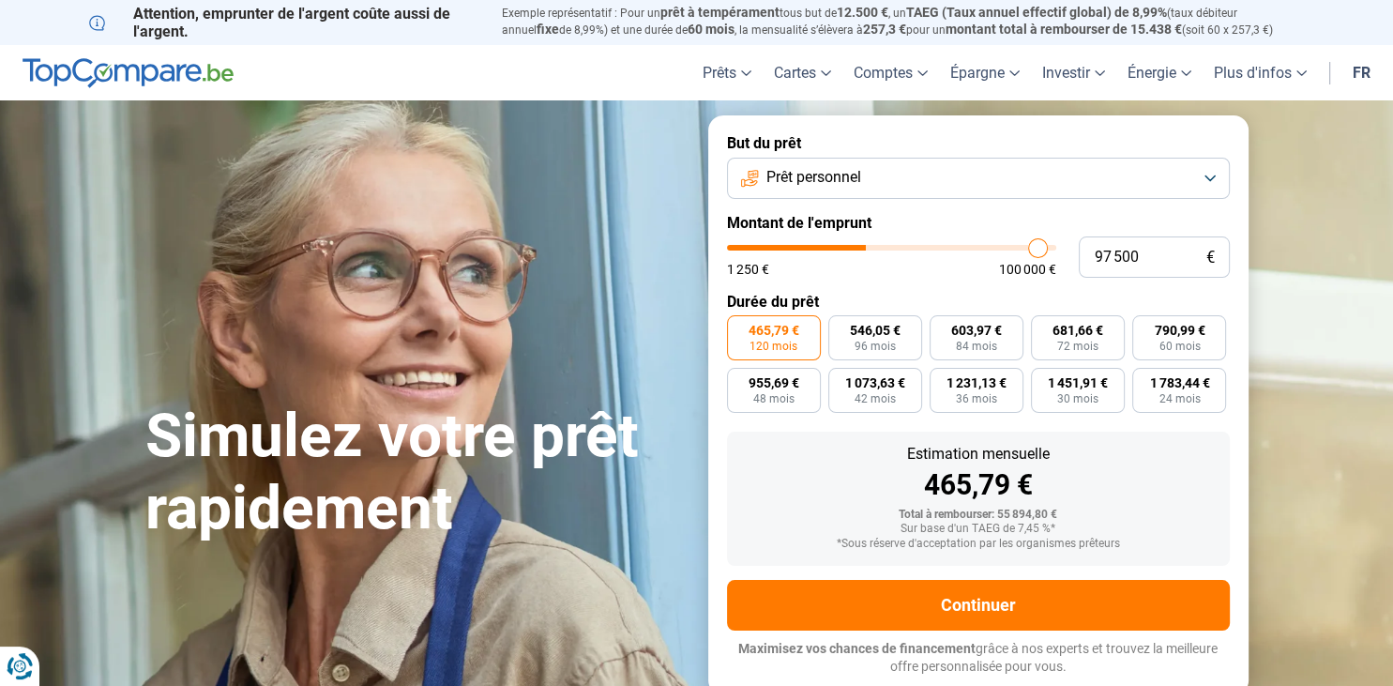
type input "99750"
type input "100 000"
drag, startPoint x: 857, startPoint y: 250, endPoint x: 1072, endPoint y: 272, distance: 217.0
type input "100000"
click at [1057, 251] on input "range" at bounding box center [891, 248] width 329 height 6
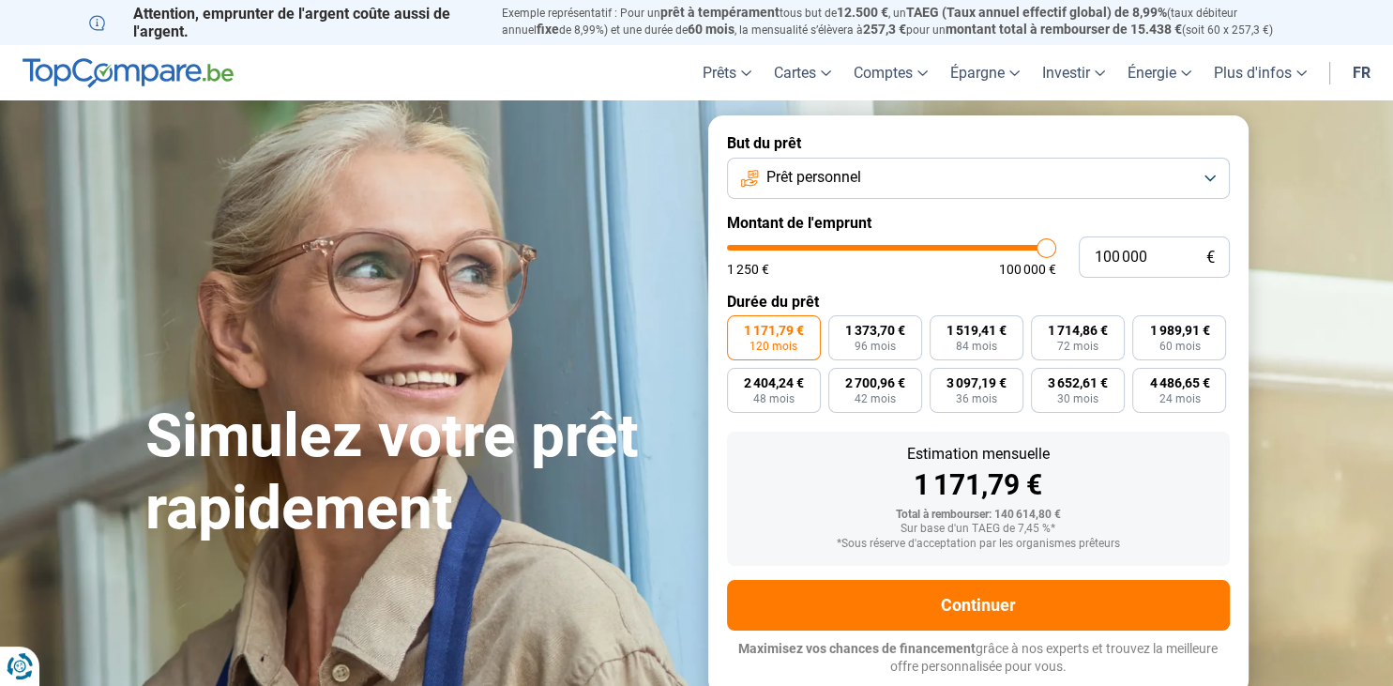
click at [1210, 167] on button "Prêt personnel" at bounding box center [978, 178] width 503 height 41
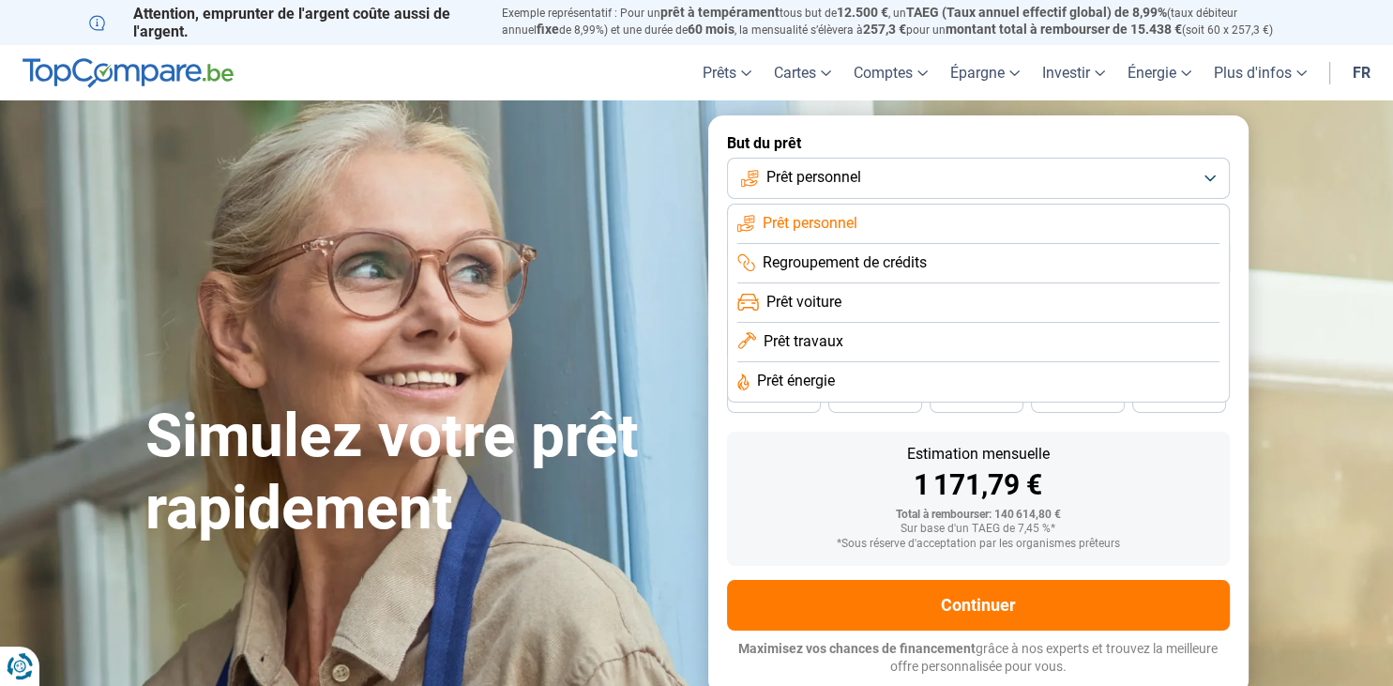
click at [822, 231] on span "Prêt personnel" at bounding box center [810, 223] width 95 height 21
